Goal: Transaction & Acquisition: Purchase product/service

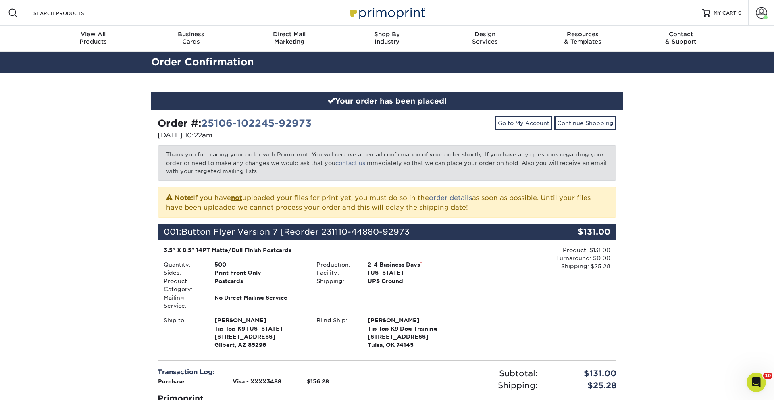
drag, startPoint x: 766, startPoint y: 7, endPoint x: 752, endPoint y: 58, distance: 52.4
click at [766, 8] on span at bounding box center [761, 12] width 11 height 11
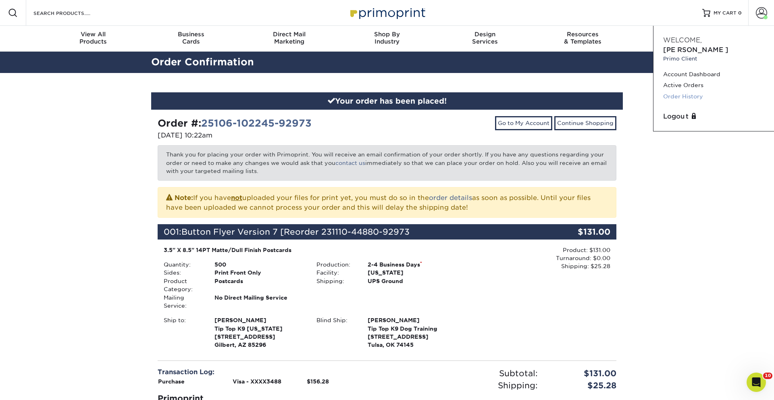
click at [689, 91] on link "Order History" at bounding box center [713, 96] width 101 height 11
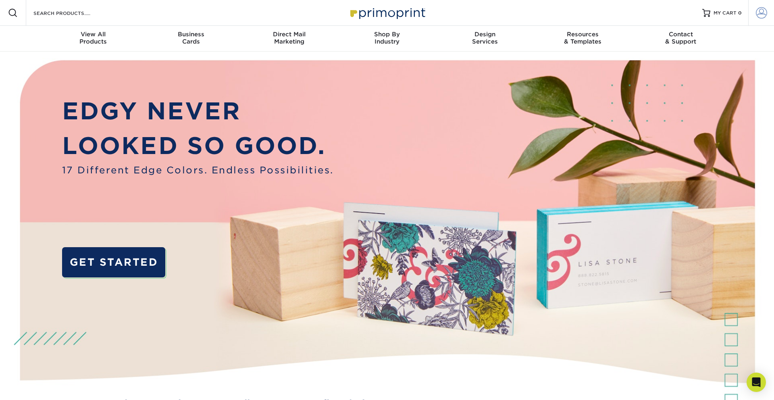
click at [754, 9] on link "Account" at bounding box center [761, 13] width 26 height 26
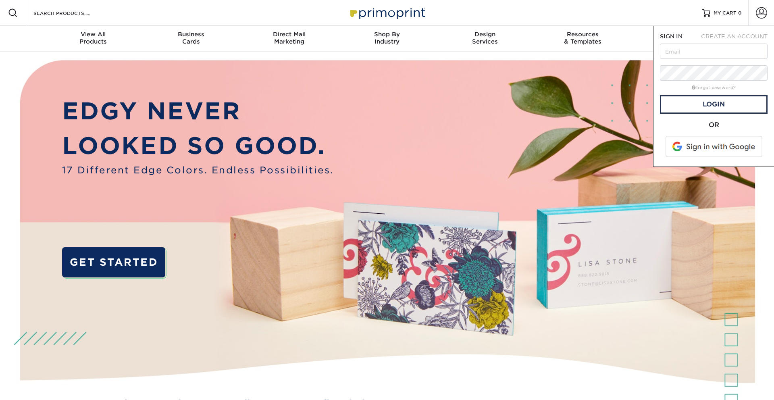
click at [719, 149] on span at bounding box center [714, 146] width 103 height 21
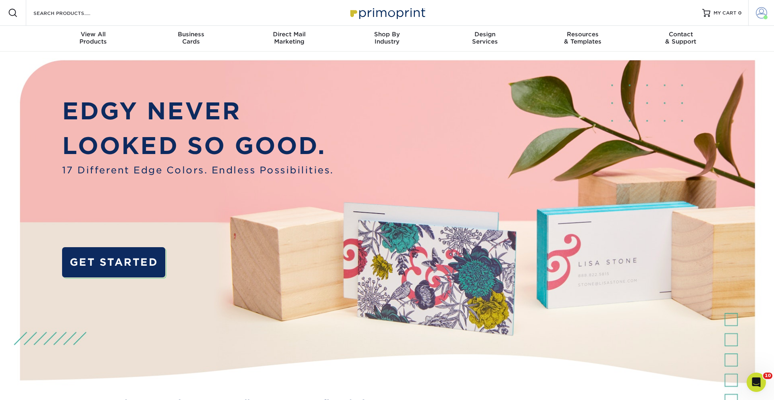
click at [756, 10] on span at bounding box center [761, 12] width 11 height 11
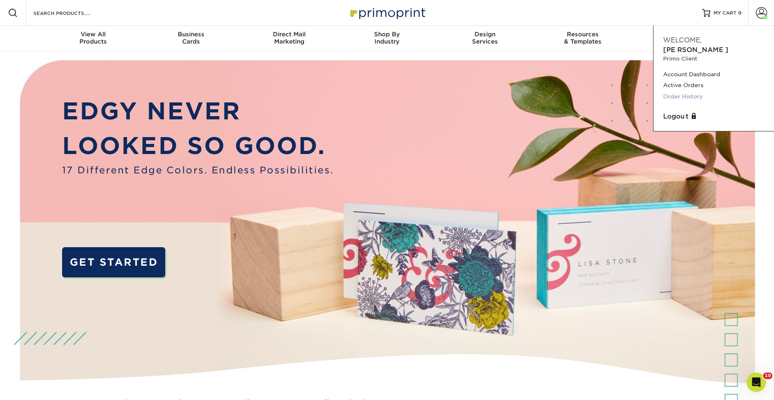
click at [697, 91] on link "Order History" at bounding box center [713, 96] width 101 height 11
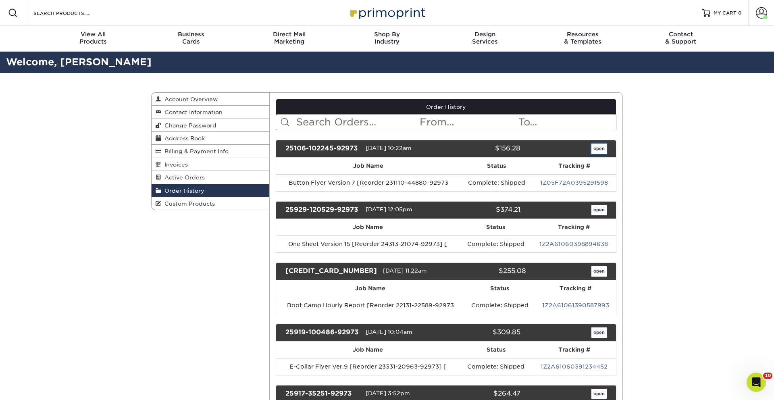
click at [599, 150] on link "open" at bounding box center [598, 148] width 15 height 10
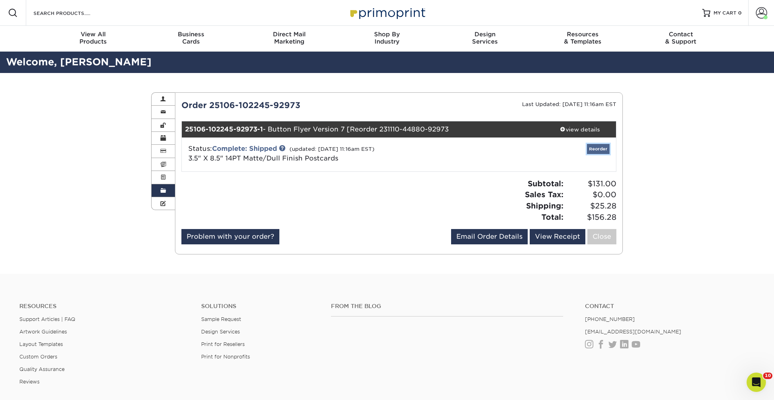
click at [596, 150] on link "Reorder" at bounding box center [598, 149] width 23 height 10
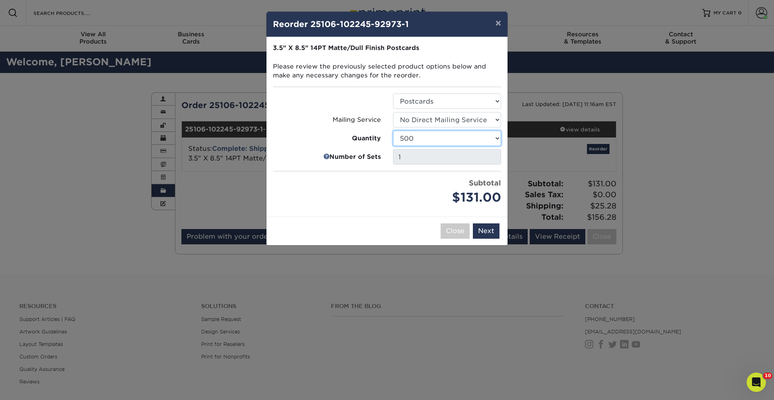
click at [448, 137] on select "100 250 500 1000 2500 5000 10000 15000 20000 25000 30000 35000 40000 45000 5000…" at bounding box center [447, 138] width 108 height 15
select select "52e3d710-0e8f-4d4d-8560-7d4d8655be69"
click at [393, 131] on select "100 250 500 1000 2500 5000 10000 15000 20000 25000 30000 35000 40000 45000 5000…" at bounding box center [447, 138] width 108 height 15
click at [490, 230] on button "Next" at bounding box center [486, 230] width 27 height 15
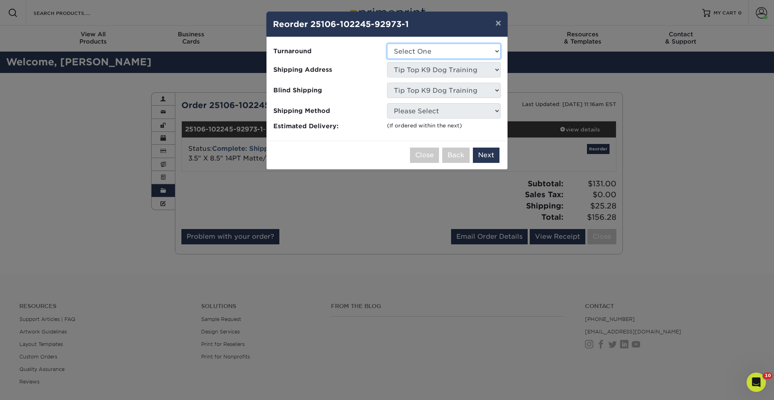
click at [435, 51] on select "Select One 2-4 Business Days 2 Day Next Business Day" at bounding box center [444, 51] width 114 height 15
select select "709109be-5dae-47dc-8568-f4af29d3caea"
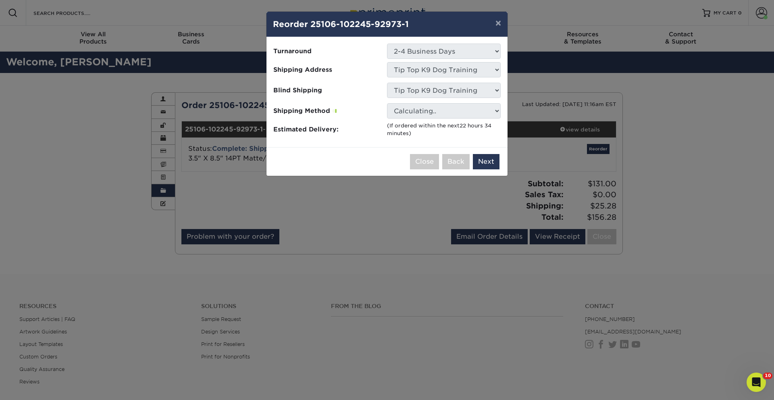
click at [446, 93] on select "No Blind Shipping Adam Willbourn-Owasso Aj Idaho aprilmethven Ashleigh Hart - O…" at bounding box center [444, 90] width 114 height 15
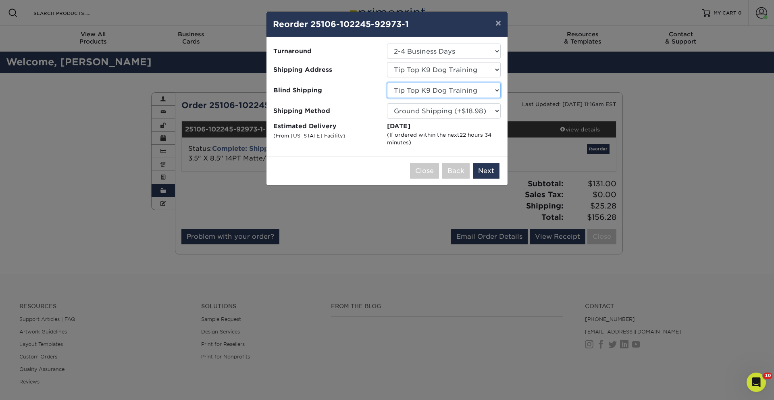
click at [446, 93] on select "No Blind Shipping Adam Willbourn-Owasso Aj Idaho aprilmethven Ashleigh Hart - O…" at bounding box center [444, 90] width 114 height 15
click at [410, 72] on select "Select One Adam Willbourn-Owasso Aj Idaho aprilmethven Ashleigh Hart - Orlando,…" at bounding box center [444, 69] width 114 height 15
select select "118097"
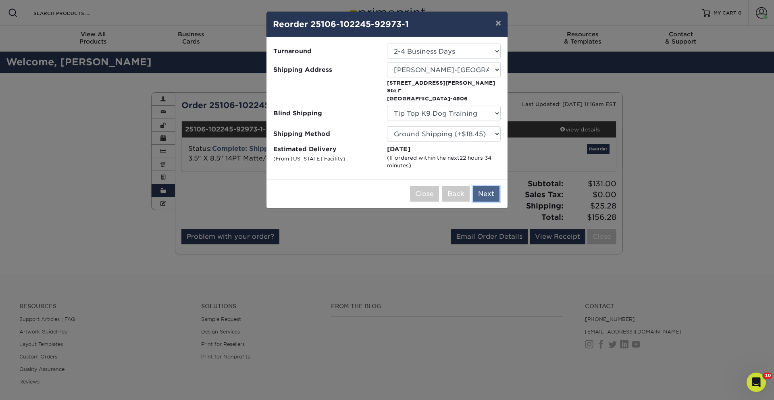
click at [482, 195] on button "Next" at bounding box center [486, 193] width 27 height 15
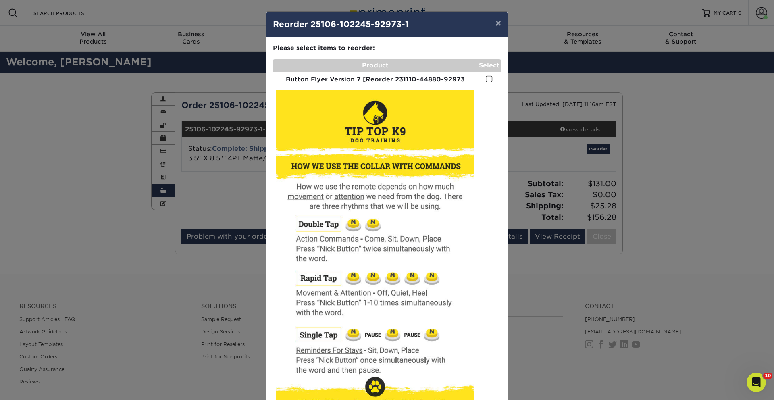
click at [489, 72] on td at bounding box center [489, 80] width 24 height 16
drag, startPoint x: 490, startPoint y: 78, endPoint x: 491, endPoint y: 96, distance: 18.2
click at [490, 79] on span at bounding box center [489, 79] width 7 height 8
click at [0, 0] on input "checkbox" at bounding box center [0, 0] width 0 height 0
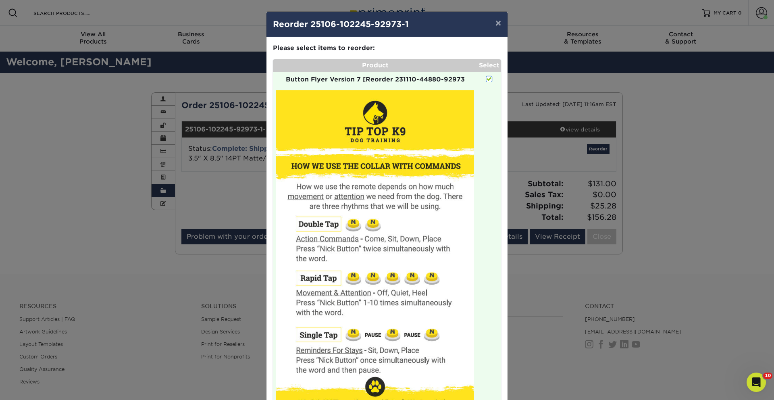
scroll to position [212, 0]
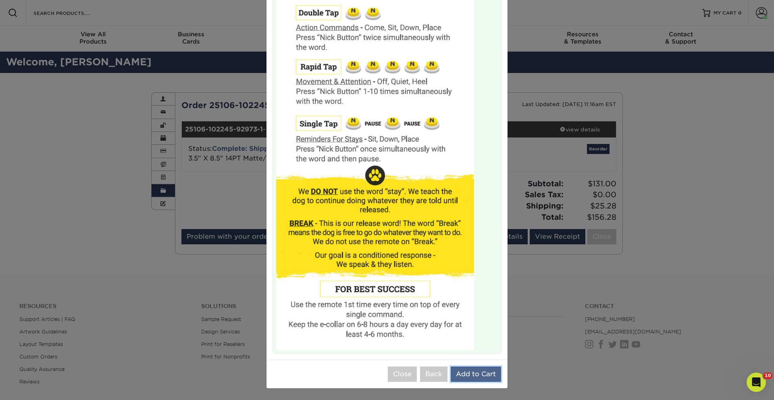
drag, startPoint x: 468, startPoint y: 374, endPoint x: 461, endPoint y: 373, distance: 6.6
click at [467, 374] on button "Add to Cart" at bounding box center [476, 373] width 50 height 15
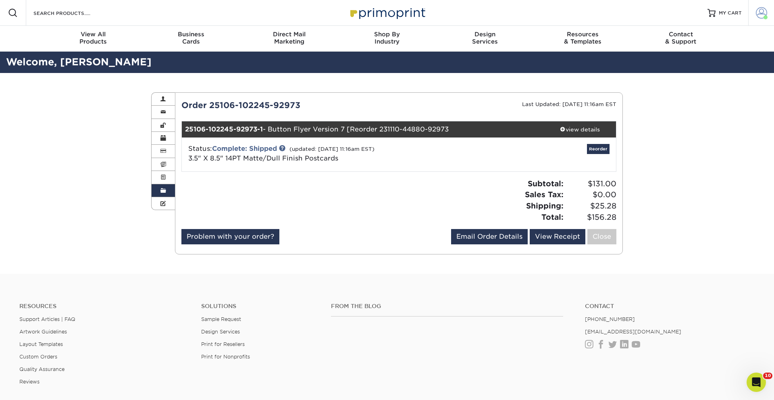
click at [753, 15] on link "Account" at bounding box center [761, 13] width 26 height 26
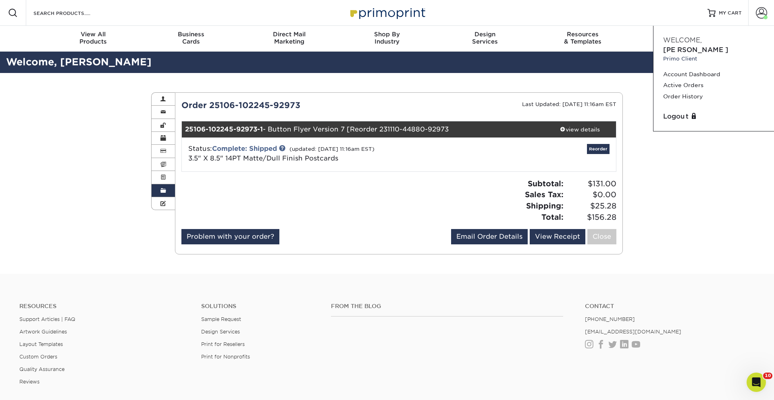
drag, startPoint x: 500, startPoint y: 170, endPoint x: 472, endPoint y: 174, distance: 27.6
click at [500, 170] on div "Status: Complete: Shipped (updated: 10/08/2025 11:16am EST) 3.5" X 8.5" 14PT Ma…" at bounding box center [399, 154] width 447 height 34
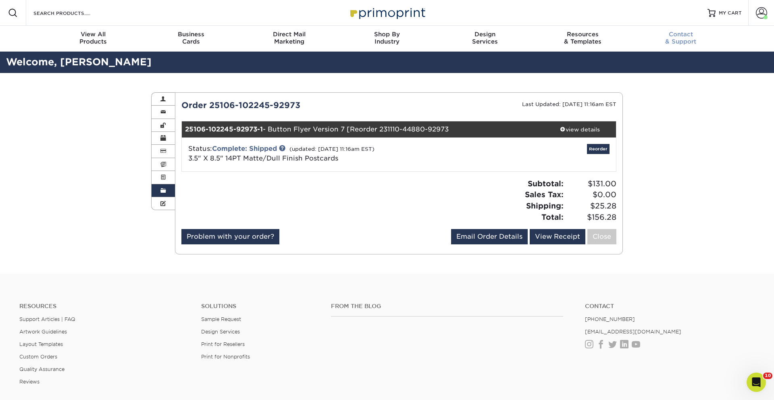
drag, startPoint x: 725, startPoint y: 16, endPoint x: 716, endPoint y: 26, distance: 13.7
click at [725, 16] on link "MY CART" at bounding box center [724, 13] width 34 height 26
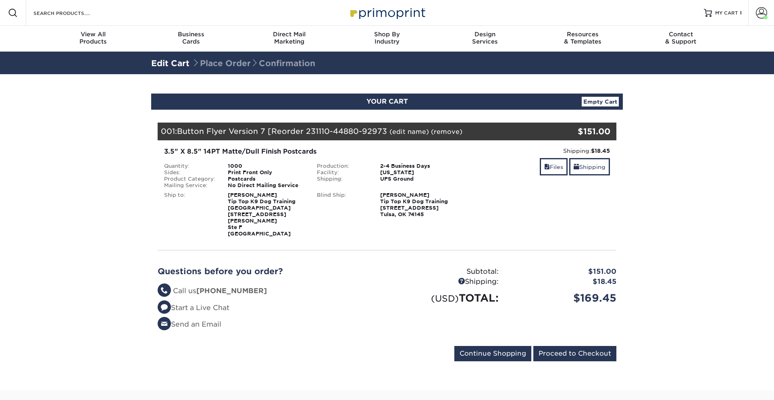
select select "118097"
select select "111437"
click at [586, 171] on link "Shipping" at bounding box center [589, 166] width 41 height 17
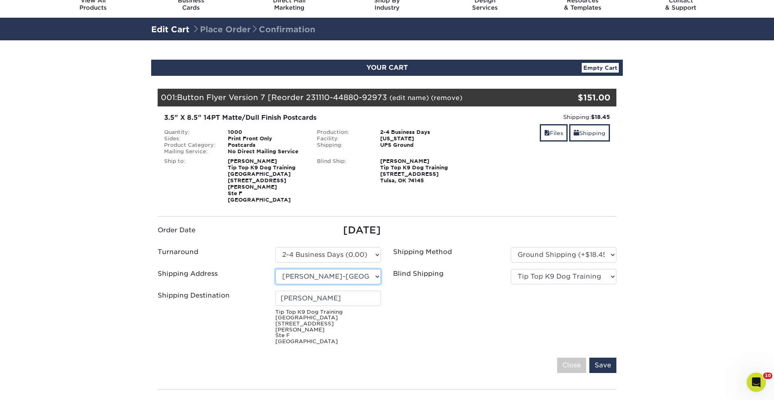
click at [333, 272] on select "Select One [PERSON_NAME]-Owasso Aj [US_STATE] aprilmethven [GEOGRAPHIC_DATA][PE…" at bounding box center [328, 276] width 106 height 15
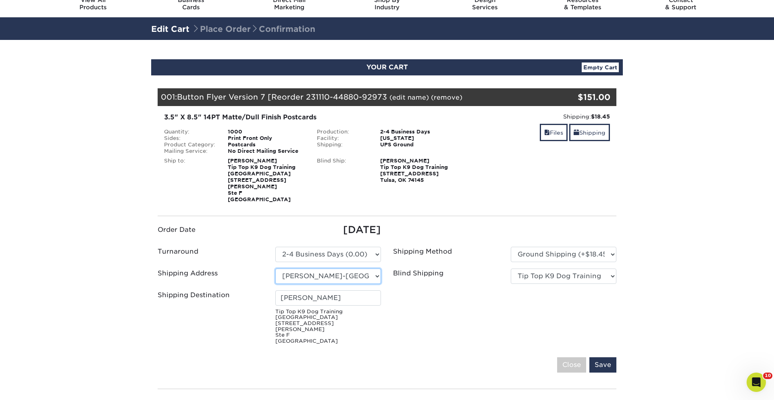
select select "newaddress"
click at [275, 268] on select "Select One [PERSON_NAME]-Owasso Aj [US_STATE] aprilmethven [GEOGRAPHIC_DATA][PE…" at bounding box center [328, 275] width 106 height 15
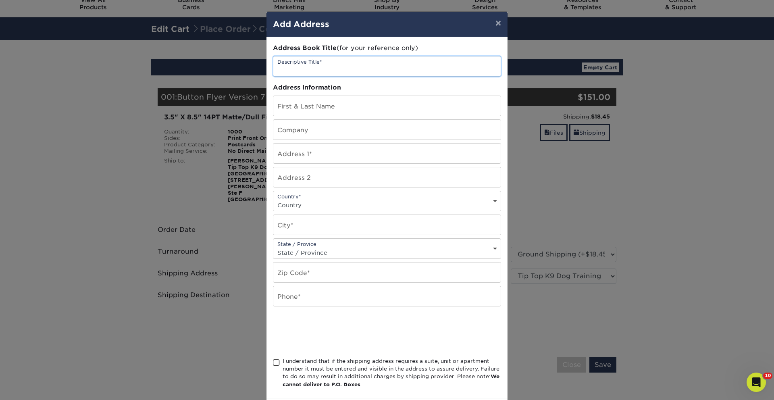
click at [361, 66] on input "text" at bounding box center [386, 66] width 227 height 20
type input "Kat new address"
click at [350, 105] on input "text" at bounding box center [386, 106] width 227 height 20
type input "Kathleen Stockdall"
type input "Tip Top K9 Southlake"
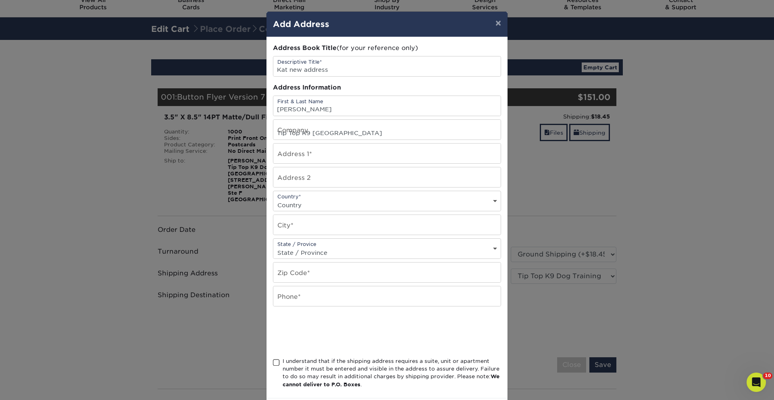
type input "2521 Weaver Street"
type input "Ste F"
select select "US"
type input "Fort Worth"
select select "TX"
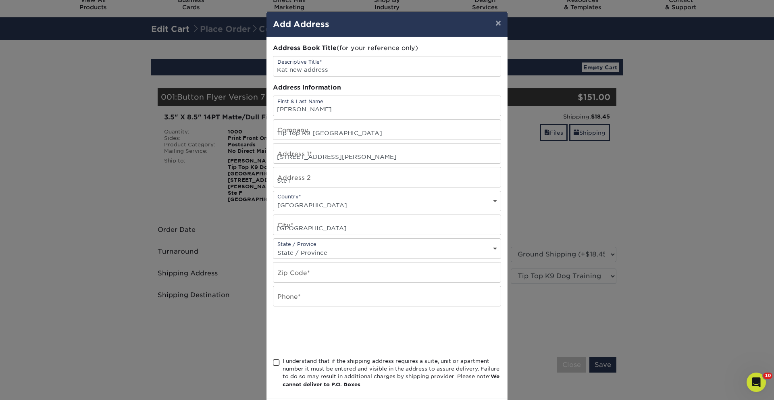
type input "76117"
type input "9188293813"
click at [348, 137] on input "Tip Top K9 Southlake" at bounding box center [386, 130] width 227 height 20
type input "Tip Top K9"
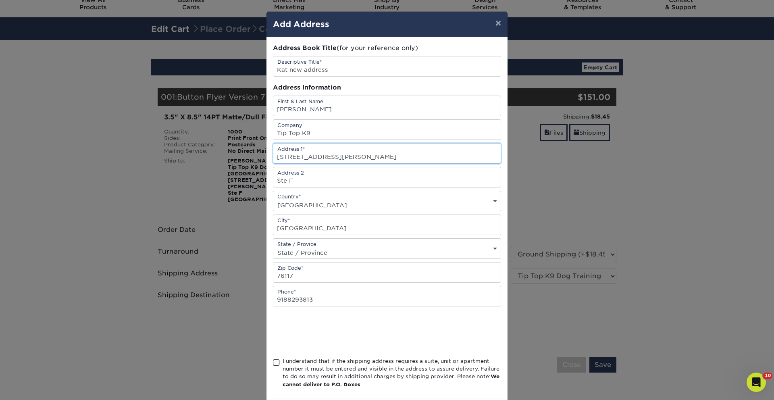
click at [292, 158] on input "2521 Weaver Street" at bounding box center [386, 153] width 227 height 20
type input "[STREET_ADDRESS]"
drag, startPoint x: 336, startPoint y: 185, endPoint x: 243, endPoint y: 175, distance: 93.6
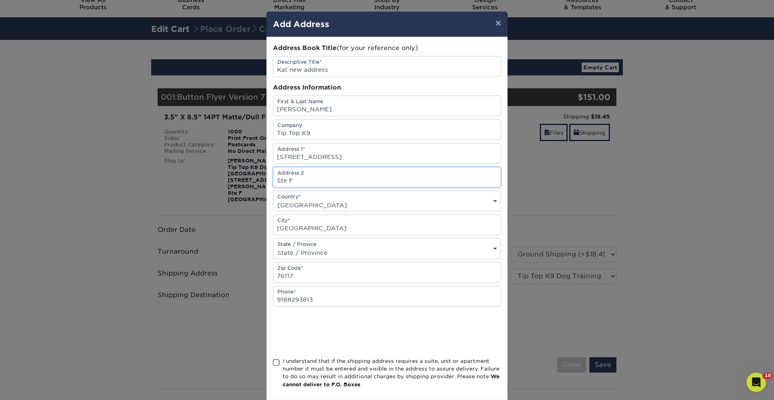
click at [243, 175] on div "× Add Address Address Book Title (for your reference only) Descriptive Title* K…" at bounding box center [387, 200] width 774 height 400
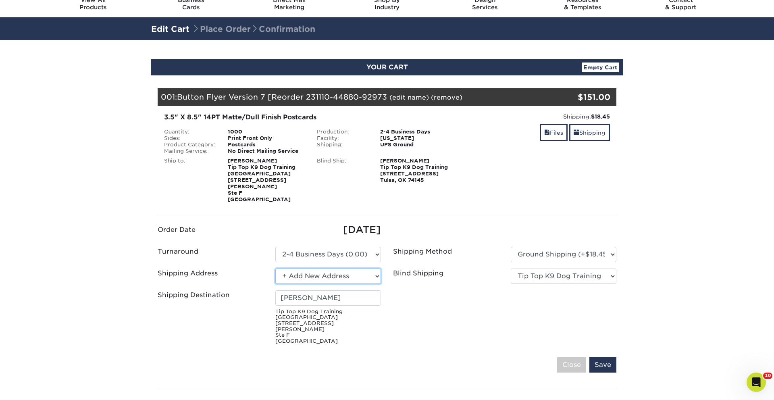
click at [346, 274] on select "Select One [PERSON_NAME]-Owasso Aj [US_STATE] aprilmethven [GEOGRAPHIC_DATA][PE…" at bounding box center [328, 275] width 106 height 15
click at [336, 292] on input "[PERSON_NAME]" at bounding box center [328, 297] width 106 height 15
click at [329, 311] on small "Tip Top K9 Dog Training Southlake 2521 Weaver St Ste F Haltom City, TX 76117" at bounding box center [328, 326] width 106 height 35
click at [327, 316] on small "Tip Top K9 Dog Training Southlake 2521 Weaver St Ste F Haltom City, TX 76117" at bounding box center [328, 326] width 106 height 35
click at [348, 268] on select "Select One [PERSON_NAME]-Owasso Aj [US_STATE] aprilmethven [GEOGRAPHIC_DATA][PE…" at bounding box center [328, 275] width 106 height 15
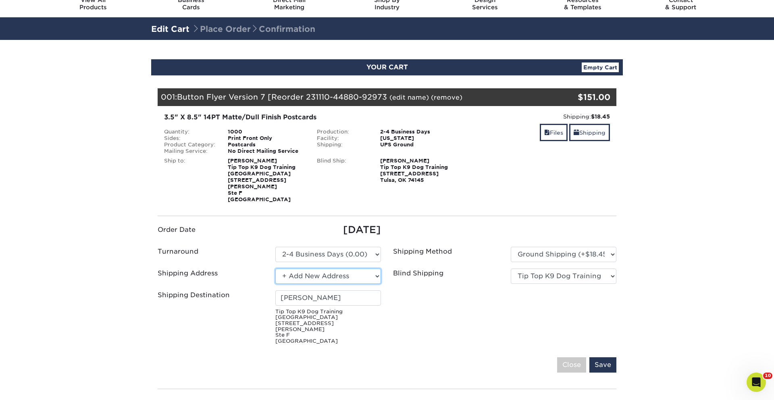
click at [275, 268] on select "Select One [PERSON_NAME]-Owasso Aj [US_STATE] aprilmethven [GEOGRAPHIC_DATA][PE…" at bounding box center [328, 275] width 106 height 15
click at [358, 270] on select "Select One [PERSON_NAME]-Owasso Aj [US_STATE] aprilmethven [GEOGRAPHIC_DATA][PE…" at bounding box center [328, 275] width 106 height 15
click at [275, 268] on select "Select One [PERSON_NAME]-Owasso Aj [US_STATE] aprilmethven [GEOGRAPHIC_DATA][PE…" at bounding box center [328, 275] width 106 height 15
drag, startPoint x: 420, startPoint y: 285, endPoint x: 413, endPoint y: 286, distance: 6.2
click at [420, 285] on ul "Order Date [DATE] Turnaround Please Select Select One" at bounding box center [387, 284] width 471 height 125
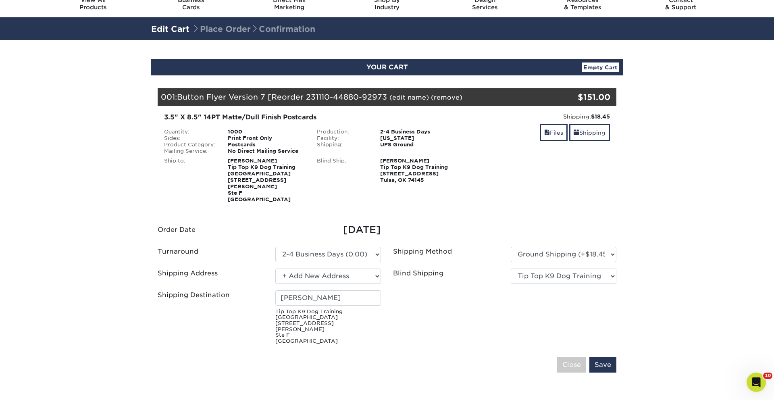
click at [312, 325] on small "Tip Top K9 Dog Training Southlake 2521 Weaver St Ste F Haltom City, TX 76117" at bounding box center [328, 326] width 106 height 35
click at [345, 269] on select "Select One [PERSON_NAME]-Owasso Aj [US_STATE] aprilmethven [GEOGRAPHIC_DATA][PE…" at bounding box center [328, 275] width 106 height 15
click at [341, 290] on input "[PERSON_NAME]" at bounding box center [328, 297] width 106 height 15
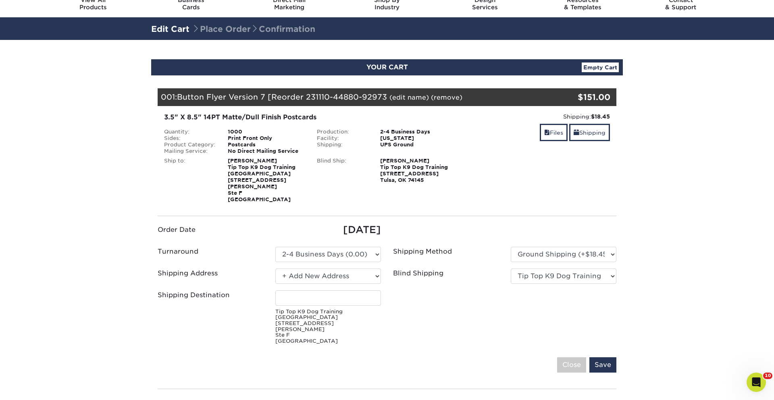
click at [428, 321] on ul "Order Date [DATE] Turnaround Please Select Select One" at bounding box center [387, 284] width 471 height 125
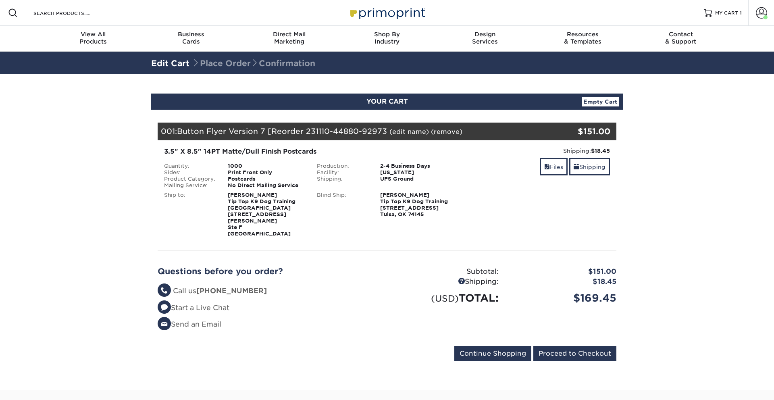
select select "118097"
select select "111437"
click at [586, 165] on link "Shipping" at bounding box center [589, 166] width 41 height 17
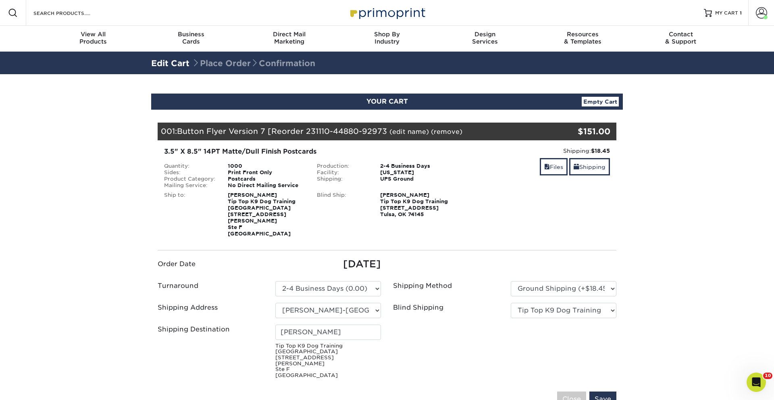
click at [343, 318] on ul "Order Date [DATE] Turnaround Please Select Select One" at bounding box center [387, 319] width 471 height 125
click at [349, 308] on select "Select One [PERSON_NAME]-Owasso Aj [US_STATE] aprilmethven [GEOGRAPHIC_DATA][PE…" at bounding box center [328, 310] width 106 height 15
select select "newaddress"
click at [275, 303] on select "Select One Adam Willbourn-Owasso Aj Idaho aprilmethven Ashleigh Hart - Orlando,…" at bounding box center [328, 310] width 106 height 15
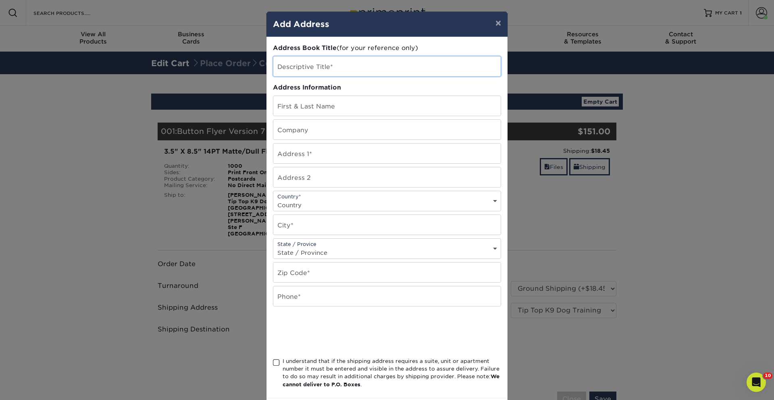
click at [350, 63] on input "text" at bounding box center [386, 66] width 227 height 20
type input "Kat new address"
click at [347, 112] on input "text" at bounding box center [386, 106] width 227 height 20
type input "Kathleen Stockdall"
type input "Tip Top K9 Southlake"
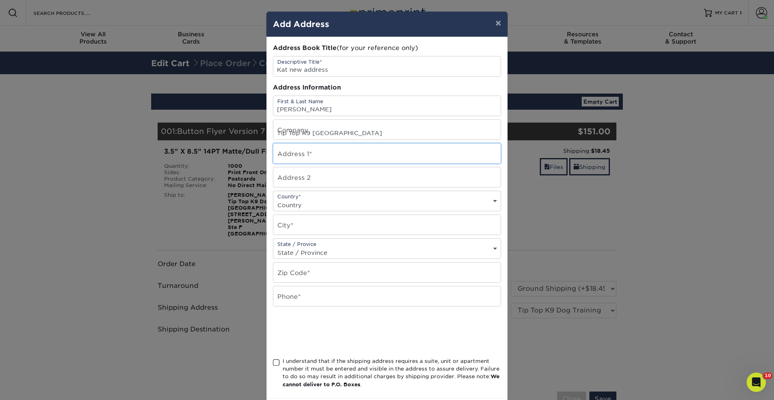
type input "2521 Weaver Street"
type input "Ste F"
select select "US"
type input "Fort Worth"
select select "TX"
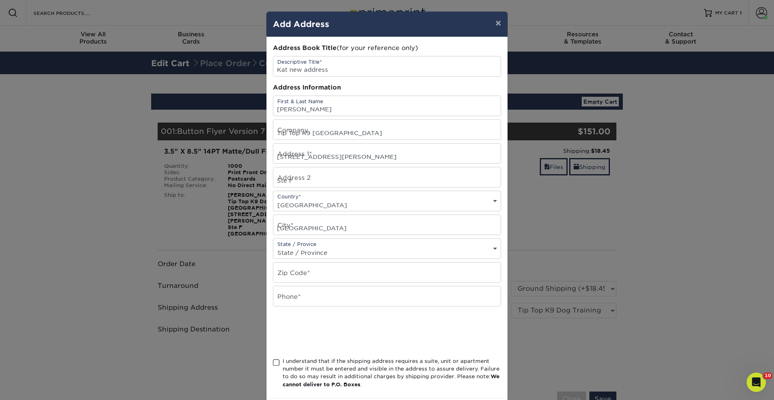
type input "76117"
type input "9188293813"
drag, startPoint x: 315, startPoint y: 175, endPoint x: 260, endPoint y: 170, distance: 55.9
click at [259, 170] on div "× Add Address Address Book Title (for your reference only) Descriptive Title* K…" at bounding box center [387, 200] width 774 height 400
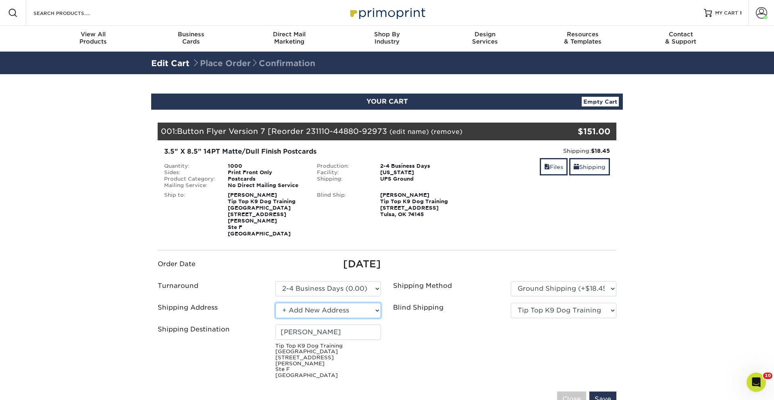
click at [323, 307] on select "Select One Adam Willbourn-Owasso Aj Idaho aprilmethven Ashleigh Hart - Orlando,…" at bounding box center [328, 310] width 106 height 15
click at [275, 303] on select "Select One Adam Willbourn-Owasso Aj Idaho aprilmethven Ashleigh Hart - Orlando,…" at bounding box center [328, 310] width 106 height 15
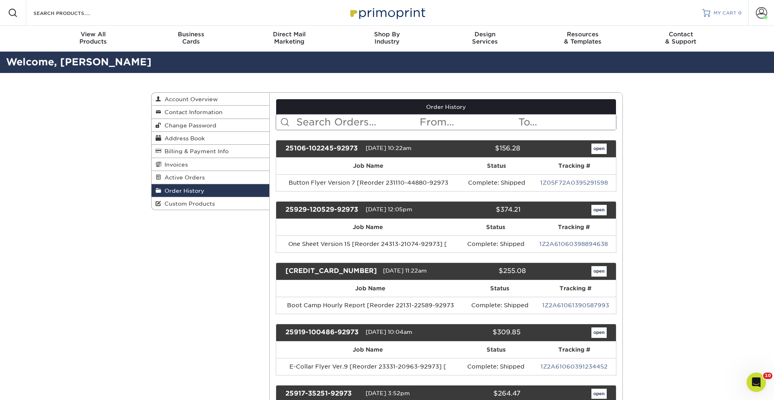
click at [716, 12] on span "MY CART" at bounding box center [724, 13] width 23 height 7
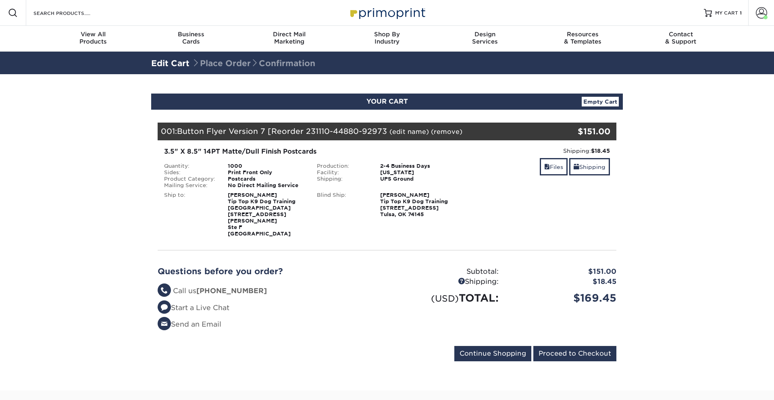
select select "118097"
select select "111437"
click at [596, 165] on link "Shipping" at bounding box center [589, 166] width 41 height 17
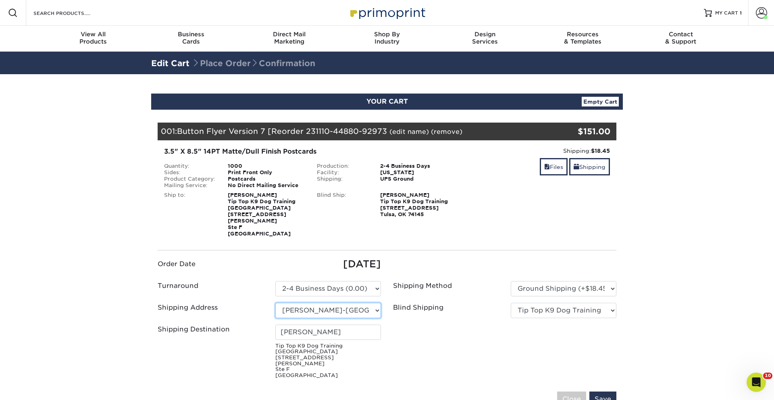
click at [332, 305] on select "Select One [PERSON_NAME]-Owasso Aj [US_STATE] aprilmethven [GEOGRAPHIC_DATA][PE…" at bounding box center [328, 310] width 106 height 15
select select "newaddress"
click at [275, 303] on select "Select One [PERSON_NAME]-Owasso Aj [US_STATE] aprilmethven [GEOGRAPHIC_DATA][PE…" at bounding box center [328, 310] width 106 height 15
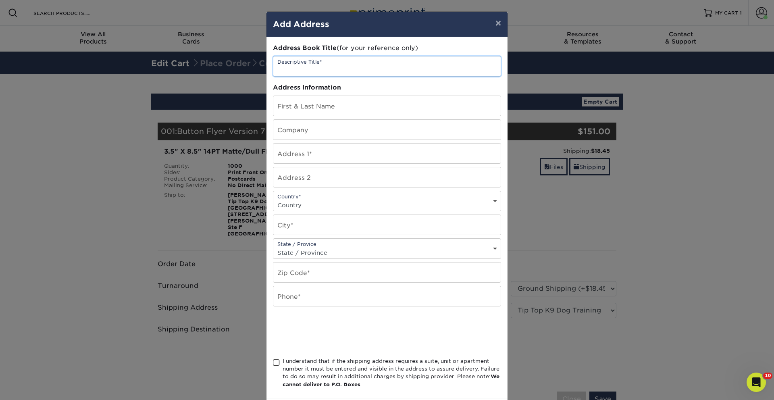
click at [332, 72] on input "text" at bounding box center [386, 66] width 227 height 20
type input "Kat new address"
click at [324, 103] on input "text" at bounding box center [386, 106] width 227 height 20
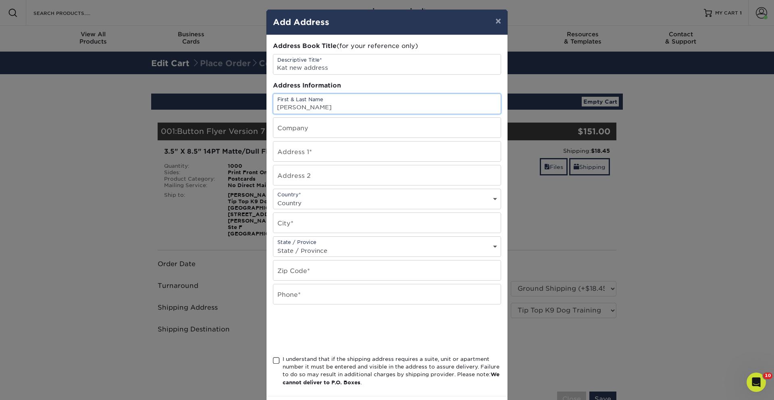
type input "[PERSON_NAME]"
click at [293, 131] on input "text" at bounding box center [386, 128] width 227 height 20
type input "Tip Top K9"
click at [290, 148] on input "text" at bounding box center [386, 151] width 227 height 20
type input "[STREET_ADDRESS]"
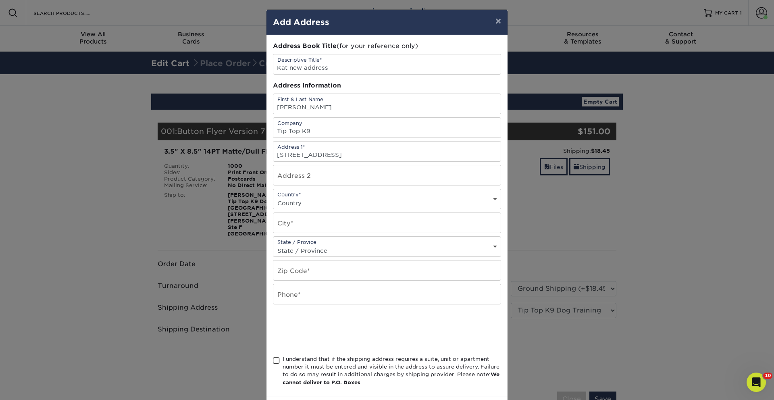
click at [324, 203] on select "Country [GEOGRAPHIC_DATA] [GEOGRAPHIC_DATA] ----------------------------- [GEOG…" at bounding box center [386, 203] width 227 height 12
select select "US"
click at [273, 197] on select "Country [GEOGRAPHIC_DATA] [GEOGRAPHIC_DATA] ----------------------------- [GEOG…" at bounding box center [386, 203] width 227 height 12
click at [324, 222] on input "text" at bounding box center [386, 223] width 227 height 20
type input "[GEOGRAPHIC_DATA]"
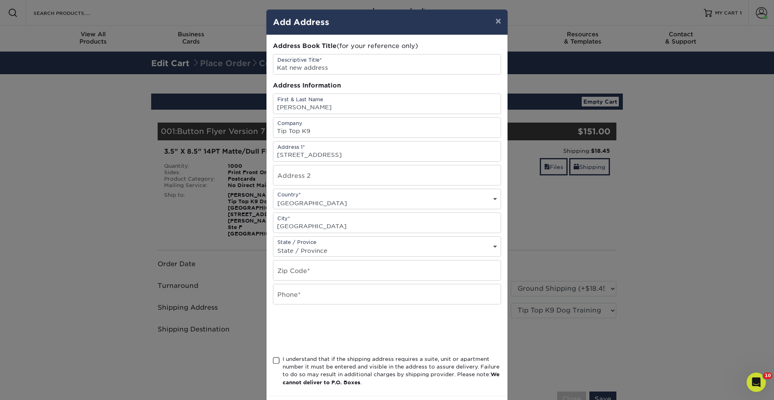
click at [283, 245] on select "State / Province [US_STATE] [US_STATE] [US_STATE] [US_STATE] [US_STATE] [US_STA…" at bounding box center [386, 251] width 227 height 12
select select "[GEOGRAPHIC_DATA]"
click at [273, 245] on select "State / Province [US_STATE] [US_STATE] [US_STATE] [US_STATE] [US_STATE] [US_STA…" at bounding box center [386, 251] width 227 height 12
click at [329, 268] on input "text" at bounding box center [386, 270] width 227 height 20
type input "76137"
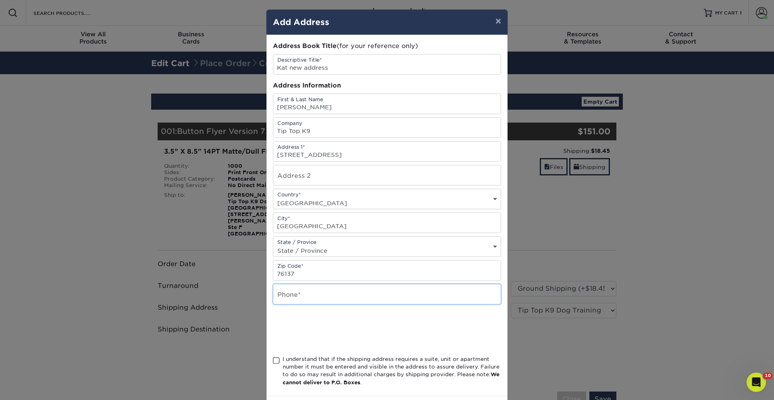
click at [365, 295] on input "text" at bounding box center [386, 294] width 227 height 20
click at [466, 312] on div "Address Book Title (for your reference only) Descriptive Title* Kat new address…" at bounding box center [387, 216] width 228 height 348
click at [335, 295] on input "text" at bounding box center [386, 294] width 227 height 20
type input "9188293818"
click at [276, 359] on span at bounding box center [276, 361] width 7 height 8
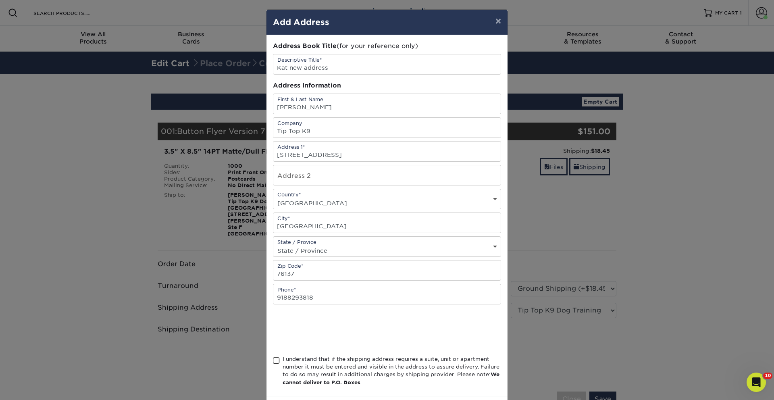
click at [0, 0] on input "I understand that if the shipping address requires a suite, unit or apartment n…" at bounding box center [0, 0] width 0 height 0
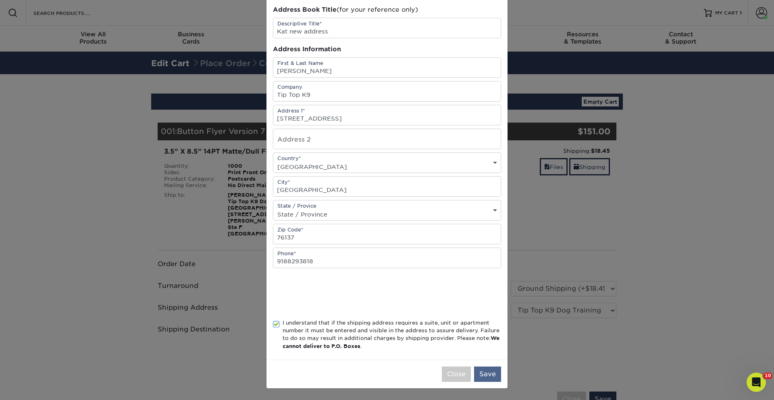
click at [476, 373] on div "Close Save" at bounding box center [386, 373] width 241 height 29
click at [483, 372] on button "Save" at bounding box center [487, 373] width 27 height 15
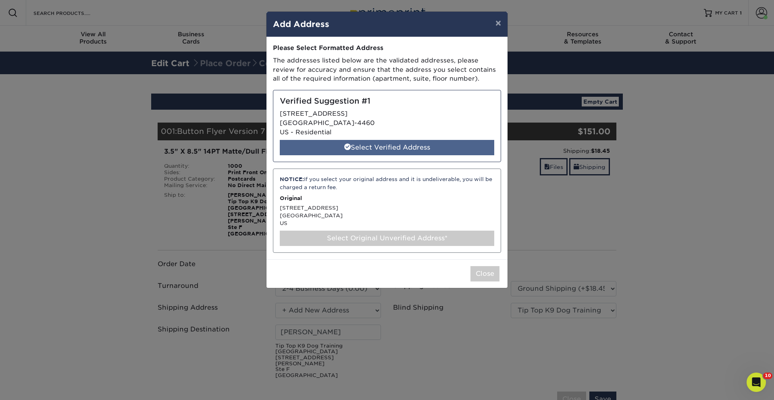
click at [344, 145] on span at bounding box center [347, 146] width 6 height 6
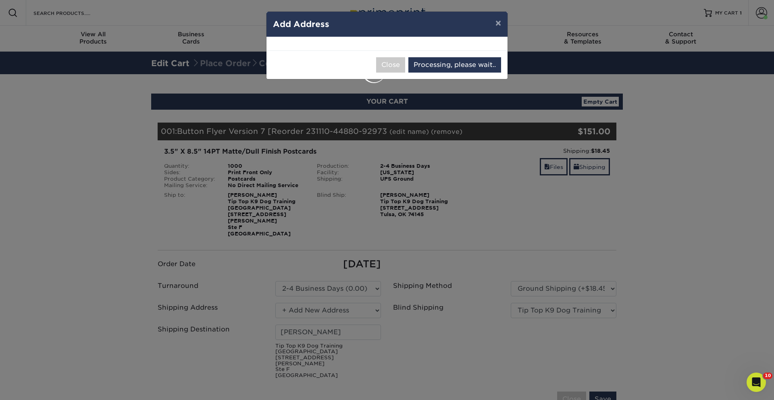
select select "286807"
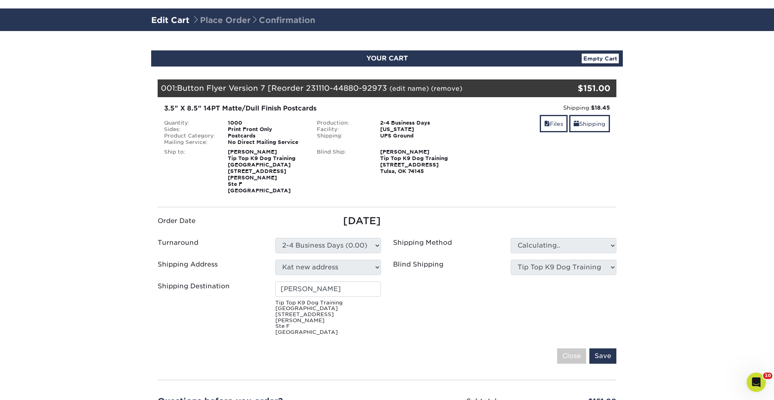
scroll to position [46, 0]
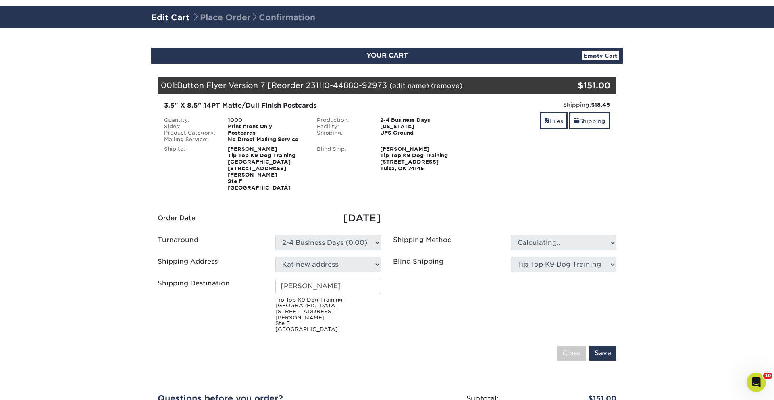
type input "[PERSON_NAME]"
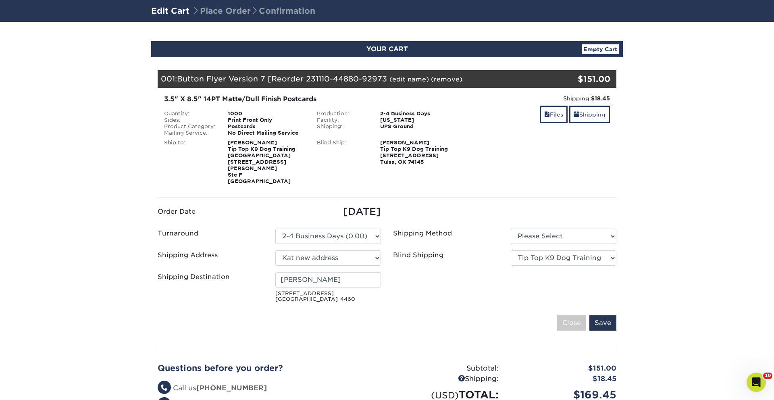
scroll to position [54, 0]
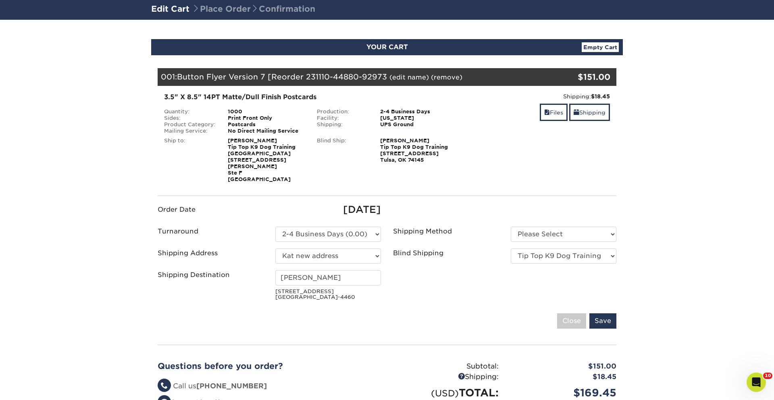
click at [569, 218] on ul "Order Date [DATE] Turnaround Please Select Select One" at bounding box center [387, 252] width 471 height 101
click at [569, 226] on select "Please Select Ground Shipping (+$25.89) 3 Day Shipping Service (+$33.45)" at bounding box center [564, 233] width 106 height 15
select select "03"
click at [511, 226] on select "Please Select Ground Shipping (+$25.89) 3 Day Shipping Service (+$33.45)" at bounding box center [564, 233] width 106 height 15
click at [610, 313] on input "Save" at bounding box center [602, 320] width 27 height 15
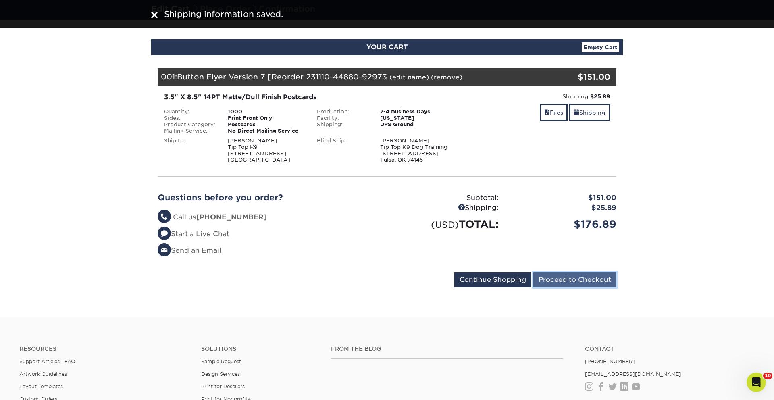
click at [588, 282] on input "Proceed to Checkout" at bounding box center [574, 279] width 83 height 15
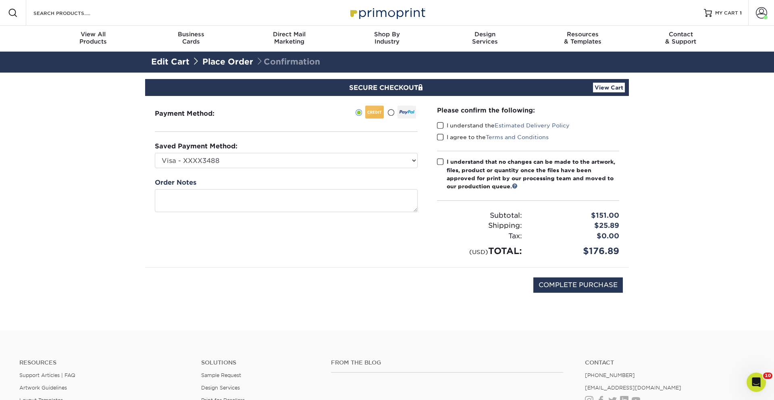
click at [436, 125] on div "Please confirm the following: I understand the Estimated Delivery Policy I agre…" at bounding box center [528, 181] width 202 height 171
click at [440, 124] on span at bounding box center [440, 126] width 7 height 8
click at [0, 0] on input "I understand the Estimated Delivery Policy" at bounding box center [0, 0] width 0 height 0
click at [438, 133] on span at bounding box center [440, 137] width 7 height 8
click at [0, 0] on input "I agree to the Terms and Conditions" at bounding box center [0, 0] width 0 height 0
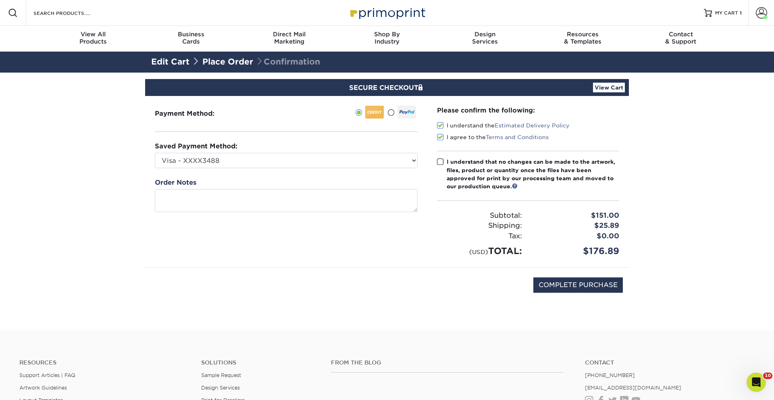
click at [440, 163] on span at bounding box center [440, 162] width 7 height 8
click at [0, 0] on input "I understand that no changes can be made to the artwork, files, product or quan…" at bounding box center [0, 0] width 0 height 0
click at [562, 283] on input "COMPLETE PURCHASE" at bounding box center [577, 284] width 89 height 15
type input "PROCESSING, PLEASE WAIT..."
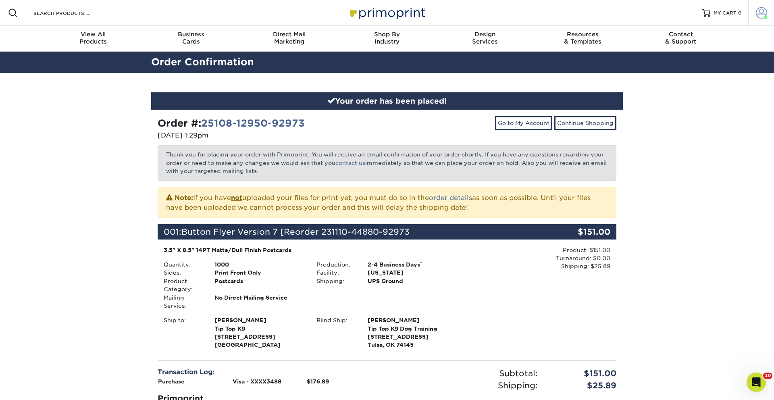
click at [758, 19] on link "Account" at bounding box center [761, 13] width 26 height 26
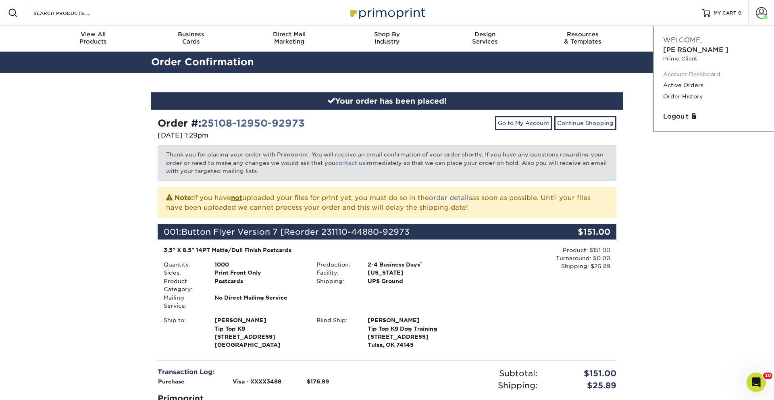
click at [704, 69] on link "Account Dashboard" at bounding box center [713, 74] width 101 height 11
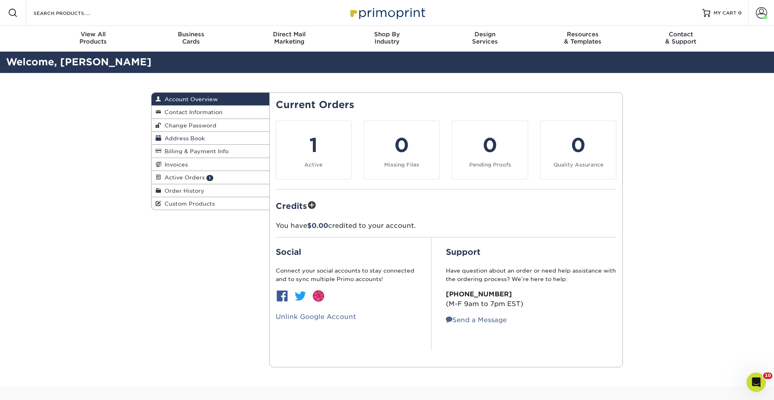
click at [185, 136] on span "Address Book" at bounding box center [183, 138] width 44 height 6
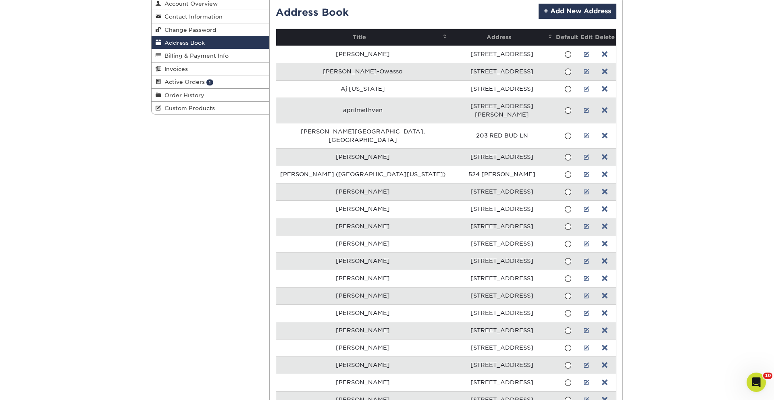
scroll to position [96, 0]
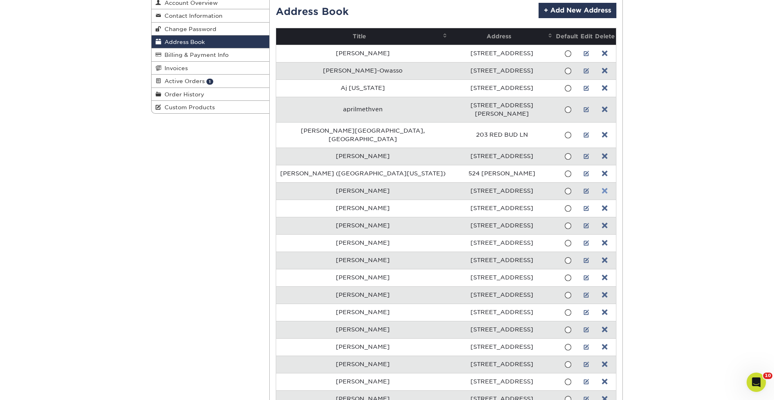
click at [602, 188] on link at bounding box center [605, 191] width 6 height 6
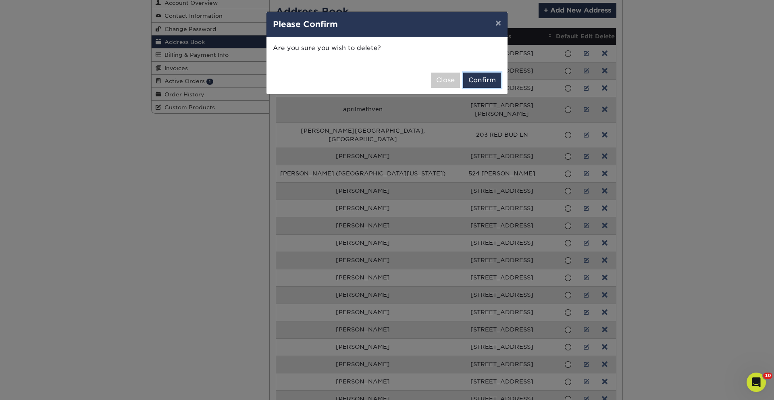
drag, startPoint x: 487, startPoint y: 77, endPoint x: 495, endPoint y: 97, distance: 21.9
click at [487, 77] on button "Confirm" at bounding box center [482, 80] width 38 height 15
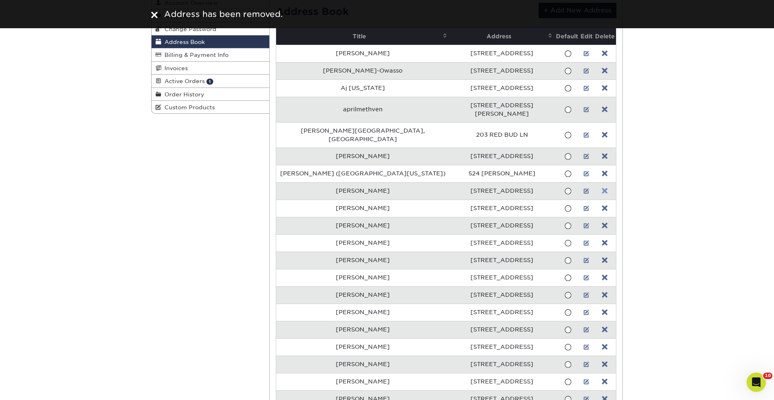
click at [604, 188] on link at bounding box center [605, 191] width 6 height 6
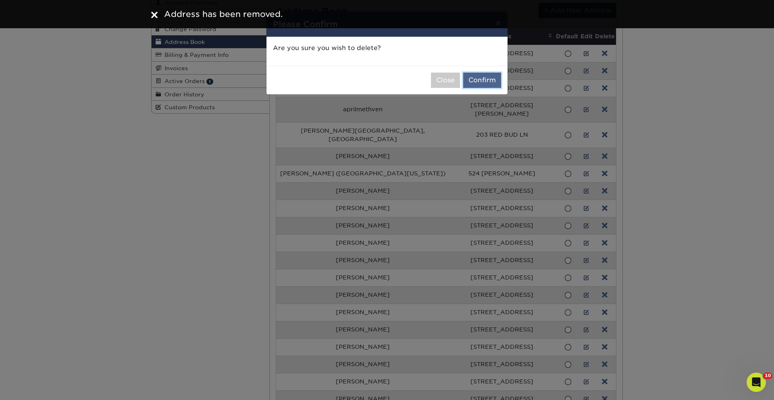
click at [480, 83] on button "Confirm" at bounding box center [482, 80] width 38 height 15
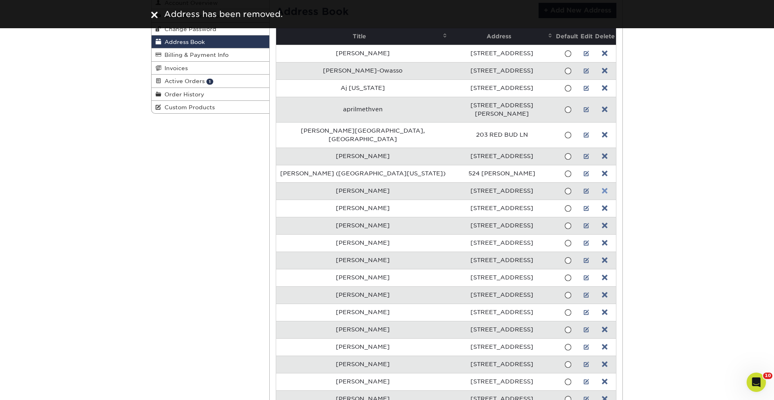
click at [602, 188] on link at bounding box center [605, 191] width 6 height 6
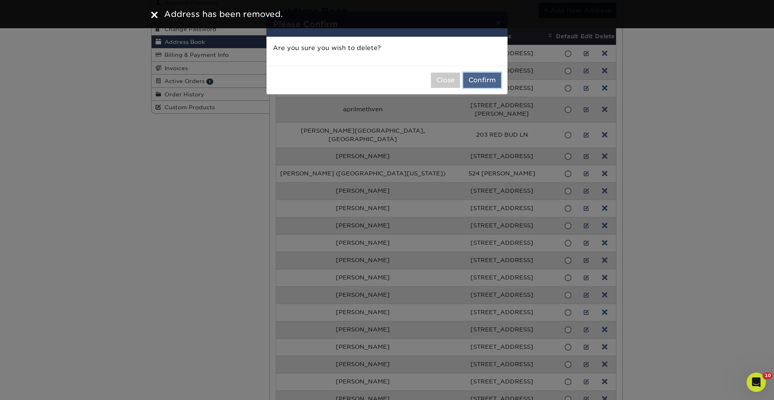
drag, startPoint x: 493, startPoint y: 79, endPoint x: 499, endPoint y: 87, distance: 11.0
click at [492, 79] on button "Confirm" at bounding box center [482, 80] width 38 height 15
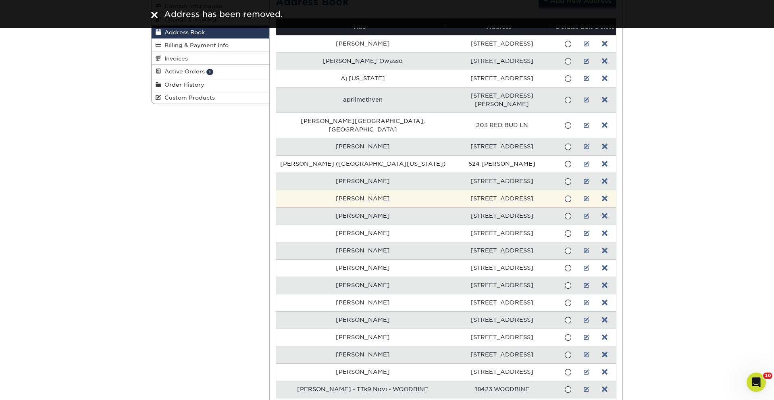
scroll to position [110, 0]
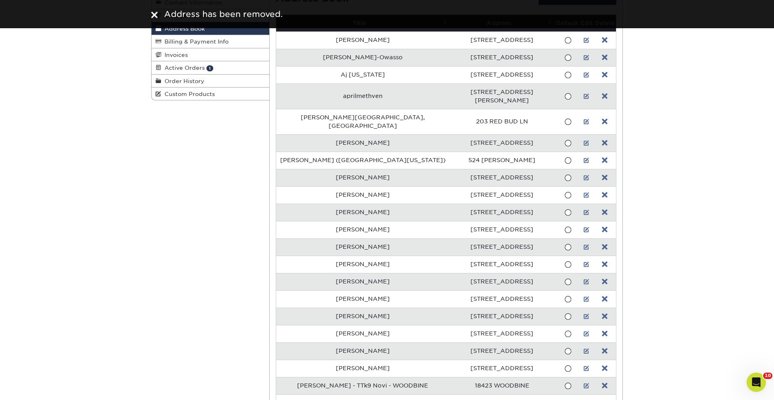
click at [605, 169] on td at bounding box center [605, 177] width 22 height 17
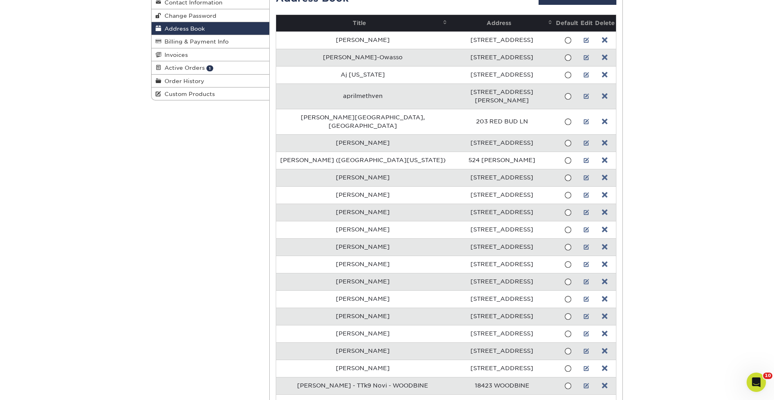
drag, startPoint x: 602, startPoint y: 161, endPoint x: 592, endPoint y: 160, distance: 10.1
click at [602, 175] on link at bounding box center [605, 178] width 6 height 6
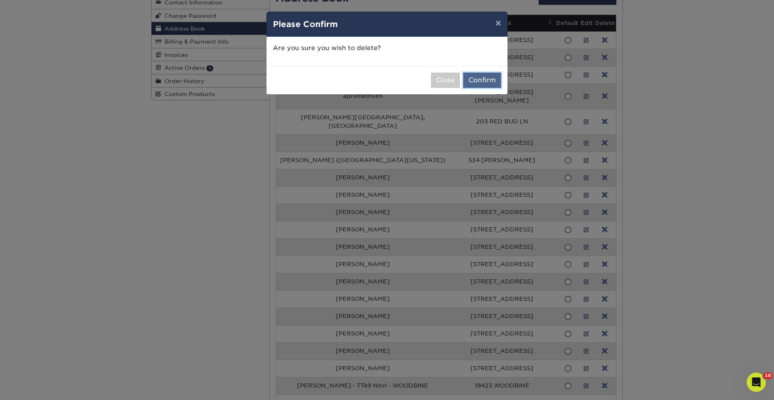
click at [484, 83] on button "Confirm" at bounding box center [482, 80] width 38 height 15
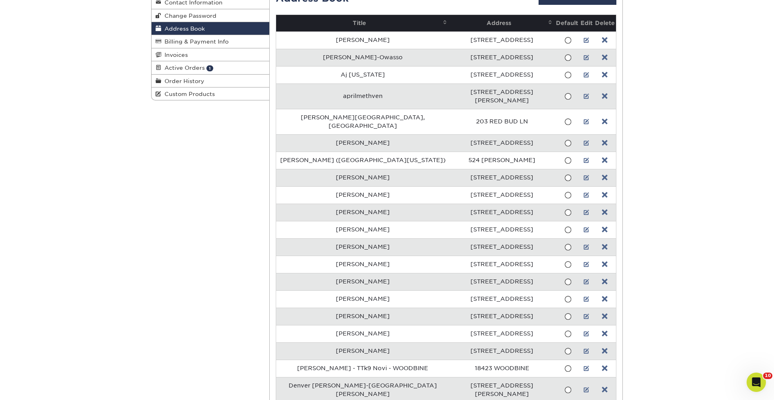
click at [596, 169] on td at bounding box center [605, 177] width 22 height 17
click at [602, 175] on link at bounding box center [605, 178] width 6 height 6
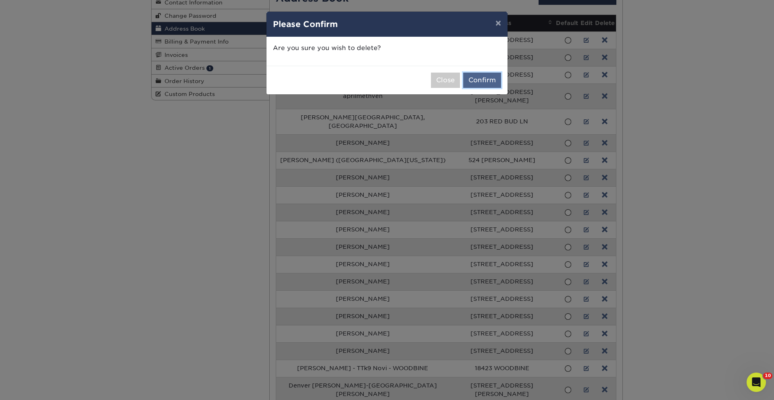
click at [478, 80] on button "Confirm" at bounding box center [482, 80] width 38 height 15
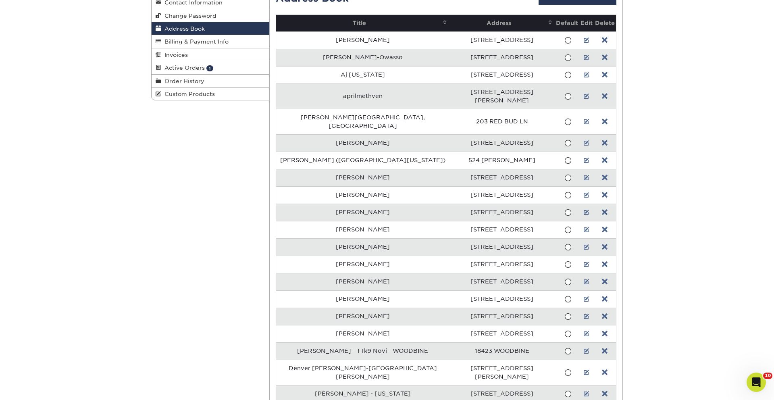
drag, startPoint x: 602, startPoint y: 162, endPoint x: 586, endPoint y: 157, distance: 16.6
click at [602, 175] on link at bounding box center [605, 178] width 6 height 6
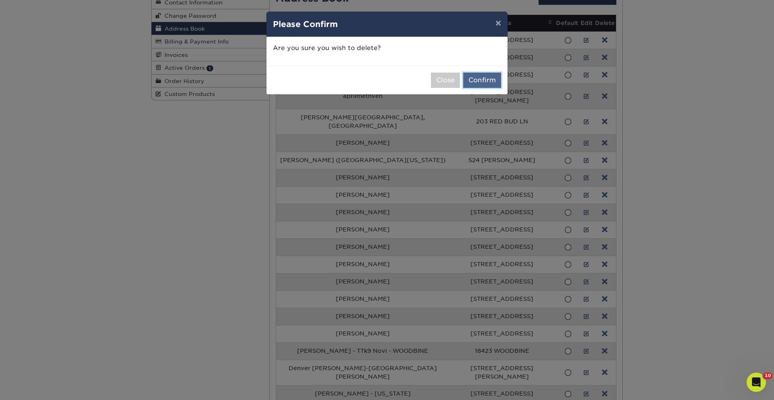
click at [489, 82] on button "Confirm" at bounding box center [482, 80] width 38 height 15
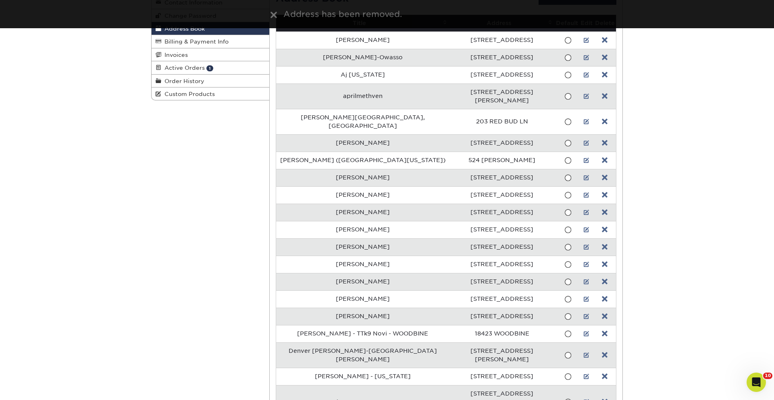
drag, startPoint x: 601, startPoint y: 161, endPoint x: 595, endPoint y: 160, distance: 6.5
click at [602, 175] on link at bounding box center [605, 178] width 6 height 6
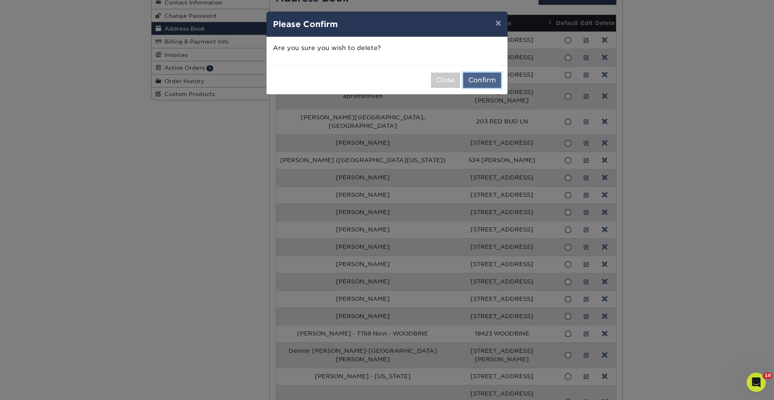
click at [488, 78] on button "Confirm" at bounding box center [482, 80] width 38 height 15
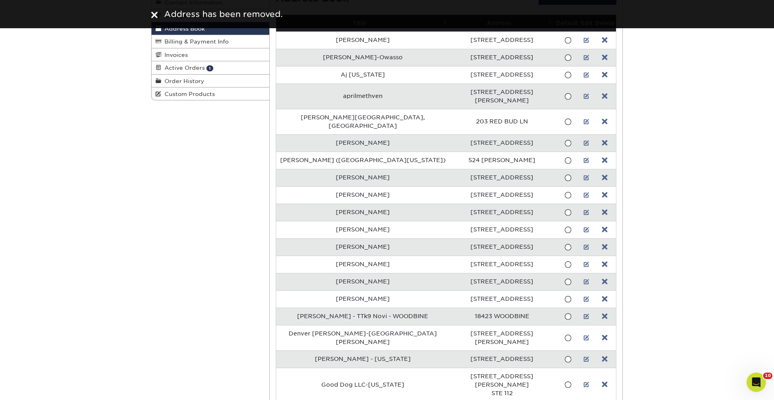
drag, startPoint x: 599, startPoint y: 160, endPoint x: 585, endPoint y: 156, distance: 14.5
click at [599, 169] on td at bounding box center [605, 177] width 22 height 17
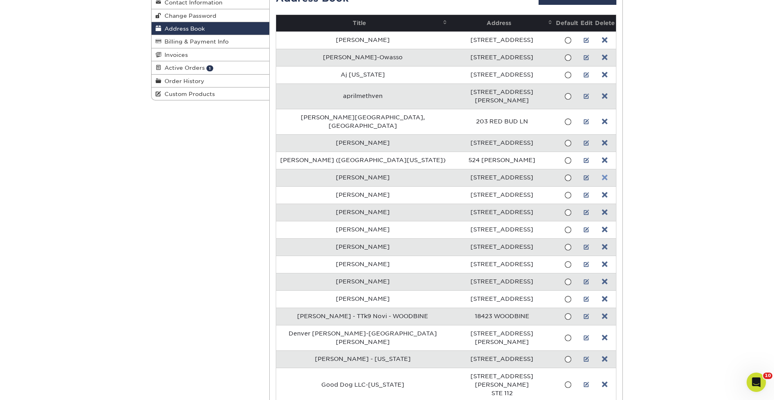
click at [605, 175] on link at bounding box center [605, 178] width 6 height 6
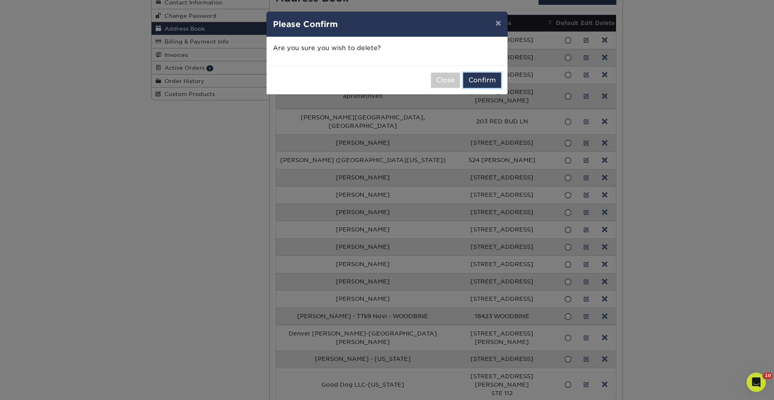
drag, startPoint x: 486, startPoint y: 81, endPoint x: 517, endPoint y: 100, distance: 35.6
click at [486, 82] on button "Confirm" at bounding box center [482, 80] width 38 height 15
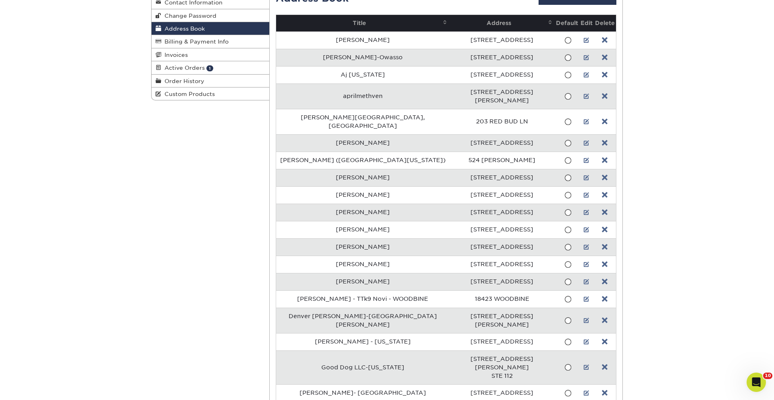
drag, startPoint x: 602, startPoint y: 162, endPoint x: 587, endPoint y: 156, distance: 16.2
click at [602, 175] on link at bounding box center [605, 178] width 6 height 6
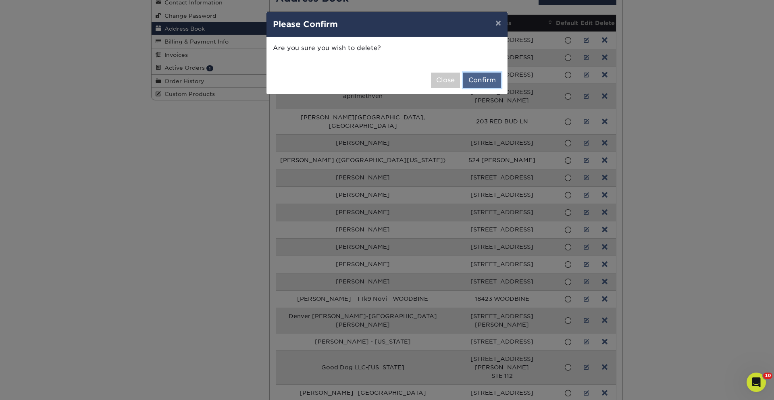
drag, startPoint x: 497, startPoint y: 79, endPoint x: 502, endPoint y: 85, distance: 8.6
click at [497, 79] on button "Confirm" at bounding box center [482, 80] width 38 height 15
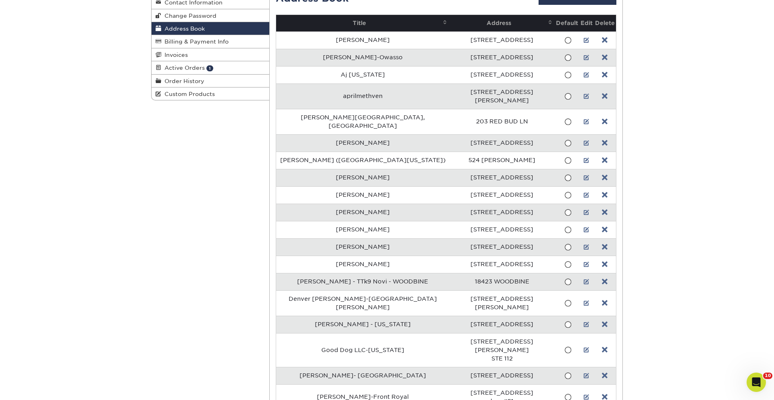
click at [602, 175] on link at bounding box center [605, 178] width 6 height 6
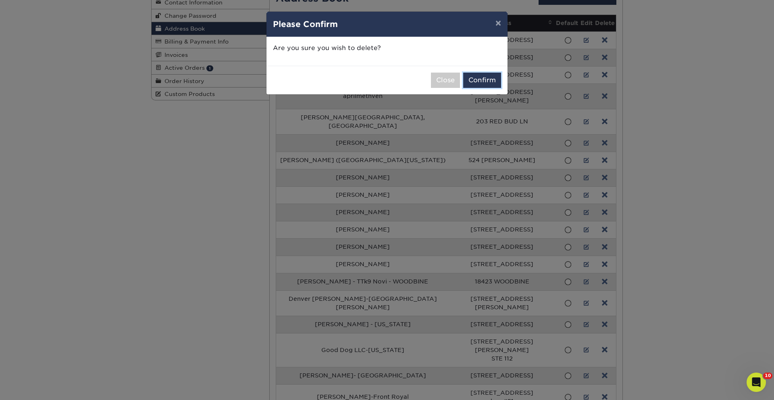
drag, startPoint x: 472, startPoint y: 82, endPoint x: 486, endPoint y: 97, distance: 20.2
click at [472, 82] on button "Confirm" at bounding box center [482, 80] width 38 height 15
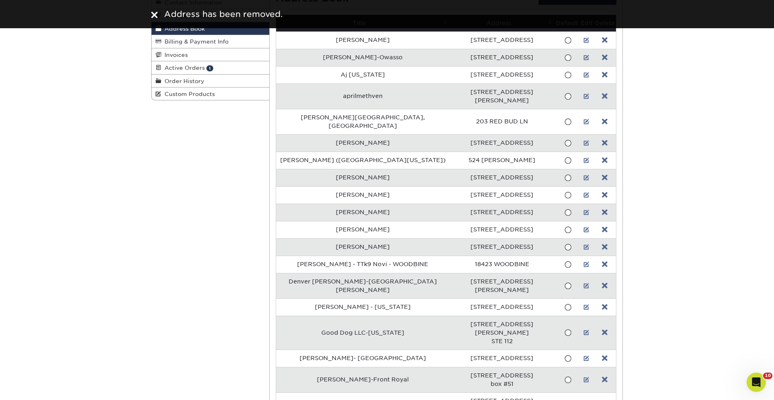
click at [602, 175] on link at bounding box center [605, 178] width 6 height 6
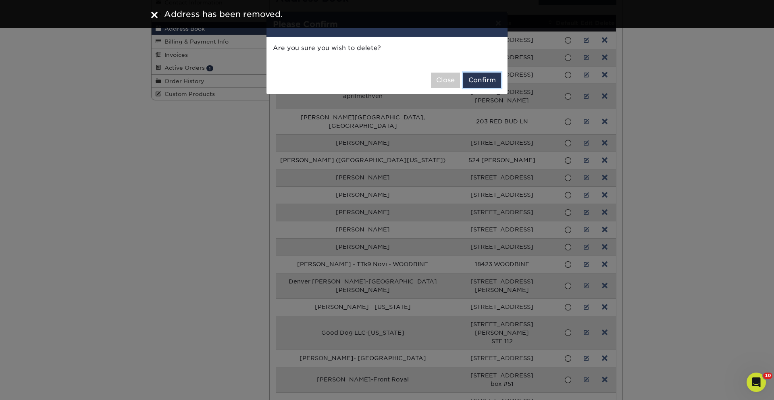
drag, startPoint x: 490, startPoint y: 79, endPoint x: 494, endPoint y: 88, distance: 9.4
click at [490, 81] on button "Confirm" at bounding box center [482, 80] width 38 height 15
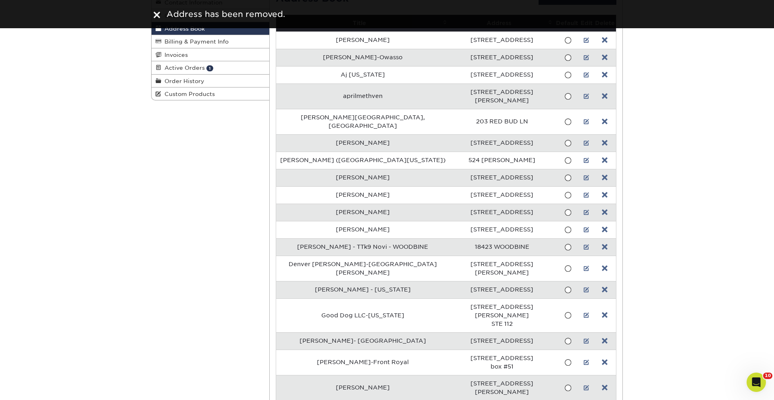
click at [601, 169] on td at bounding box center [605, 177] width 22 height 17
click at [603, 169] on td at bounding box center [605, 177] width 22 height 17
click at [602, 175] on link at bounding box center [605, 178] width 6 height 6
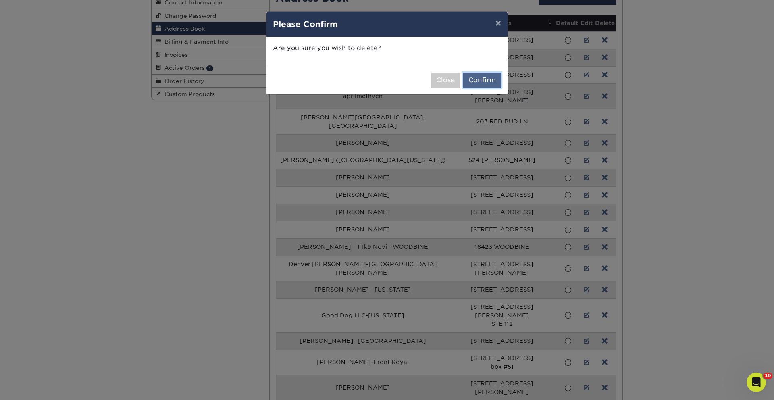
click at [480, 77] on button "Confirm" at bounding box center [482, 80] width 38 height 15
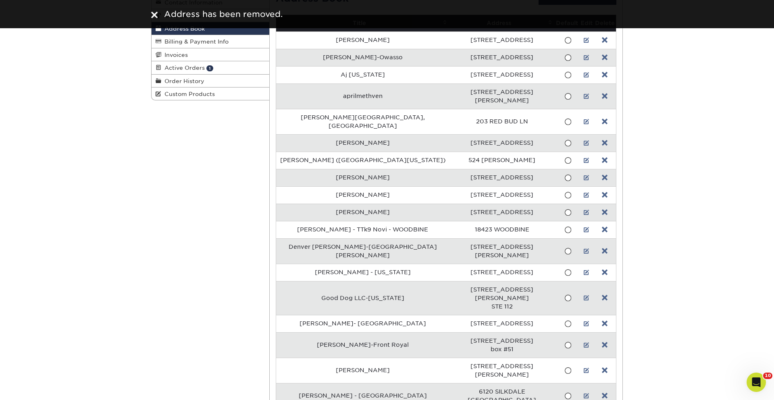
drag, startPoint x: 604, startPoint y: 160, endPoint x: 570, endPoint y: 155, distance: 33.9
click at [604, 175] on link at bounding box center [605, 178] width 6 height 6
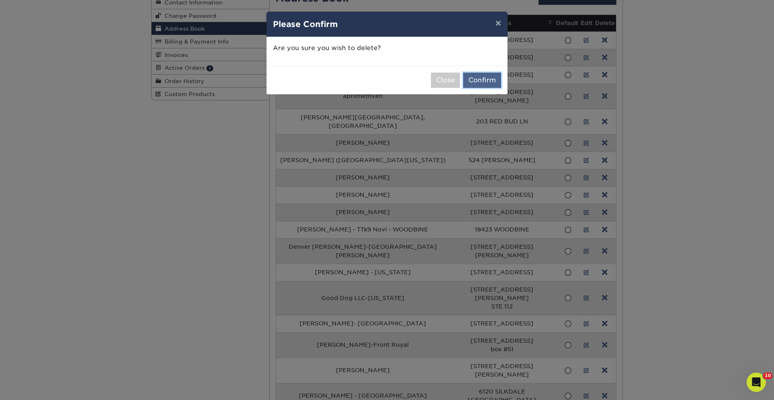
drag, startPoint x: 481, startPoint y: 79, endPoint x: 476, endPoint y: 83, distance: 6.0
click at [479, 81] on button "Confirm" at bounding box center [482, 80] width 38 height 15
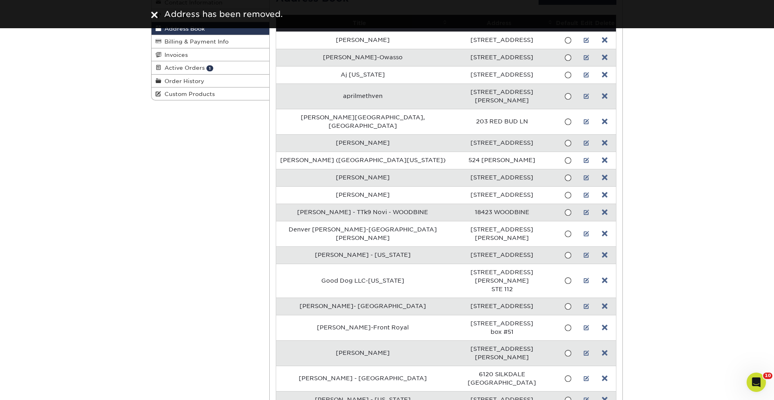
drag, startPoint x: 605, startPoint y: 161, endPoint x: 587, endPoint y: 155, distance: 19.2
click at [605, 175] on link at bounding box center [605, 178] width 6 height 6
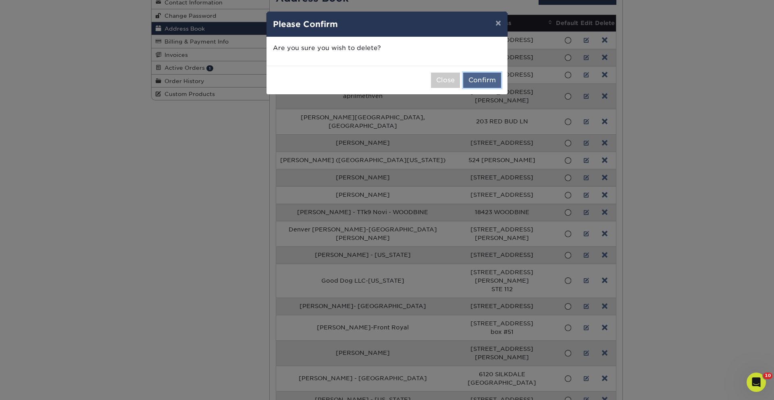
drag, startPoint x: 482, startPoint y: 80, endPoint x: 511, endPoint y: 100, distance: 35.4
click at [482, 80] on button "Confirm" at bounding box center [482, 80] width 38 height 15
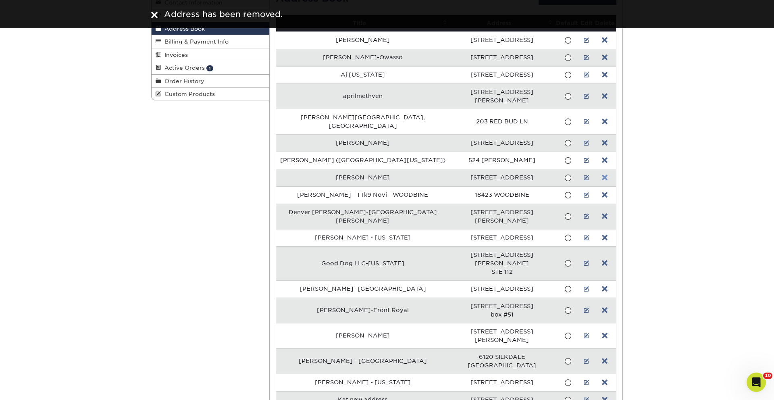
click at [602, 175] on link at bounding box center [605, 178] width 6 height 6
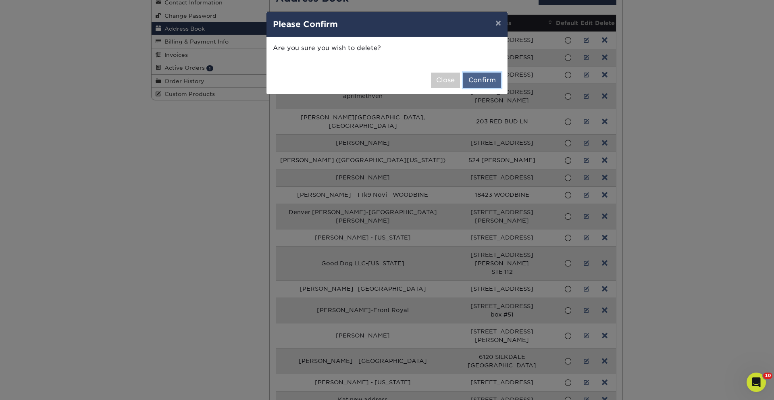
drag, startPoint x: 471, startPoint y: 79, endPoint x: 465, endPoint y: 86, distance: 8.6
click at [471, 79] on button "Confirm" at bounding box center [482, 80] width 38 height 15
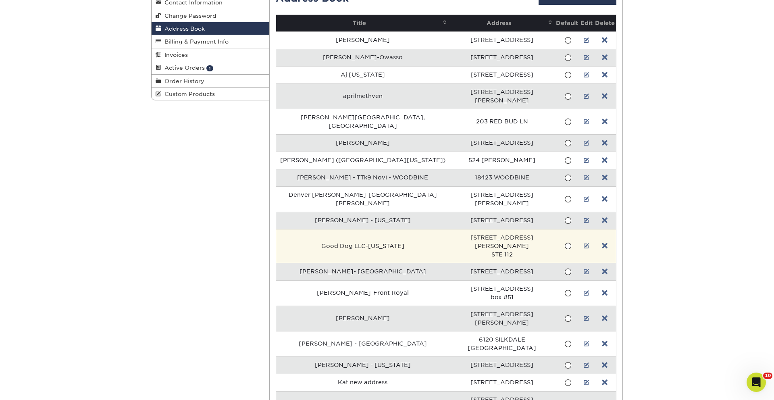
click at [596, 229] on td at bounding box center [605, 246] width 22 height 34
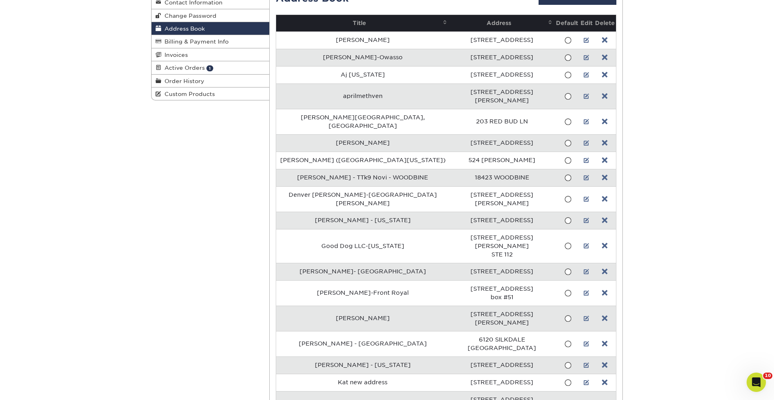
drag, startPoint x: 601, startPoint y: 216, endPoint x: 593, endPoint y: 215, distance: 8.1
click at [602, 243] on link at bounding box center [605, 246] width 6 height 6
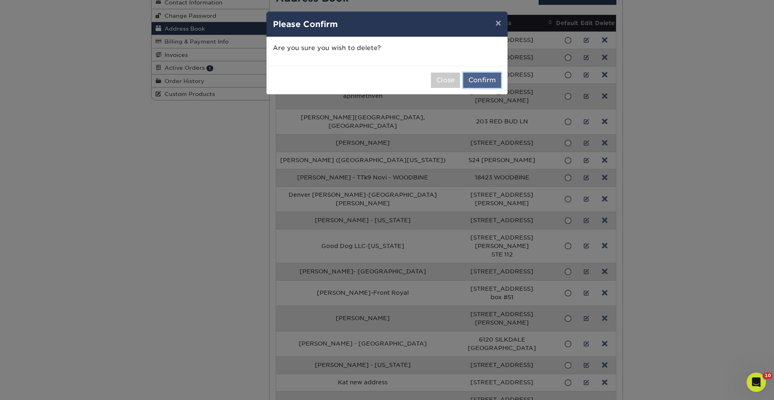
click at [477, 76] on button "Confirm" at bounding box center [482, 80] width 38 height 15
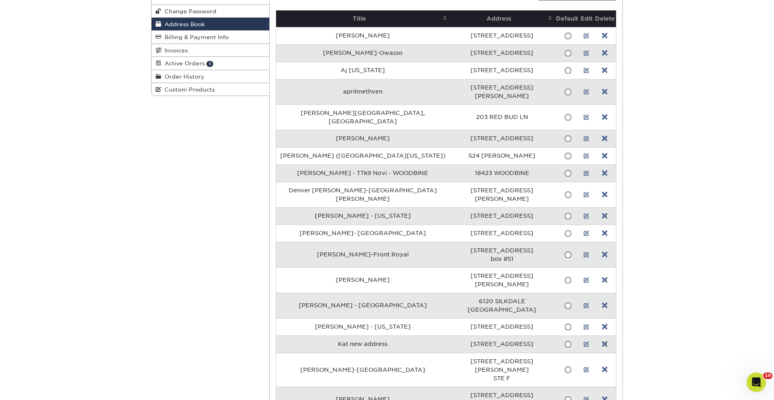
scroll to position [116, 0]
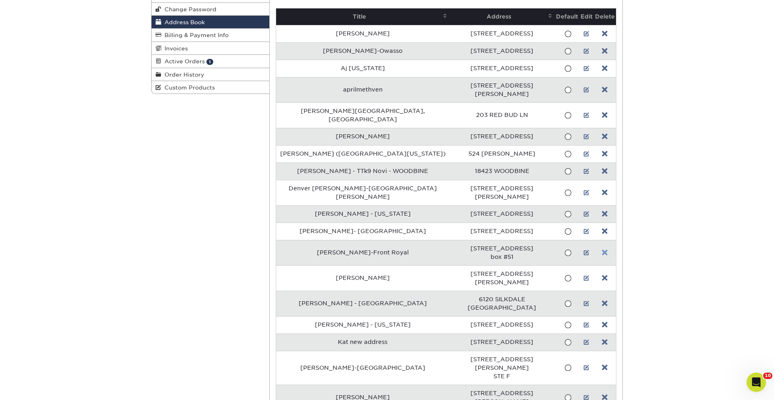
click at [604, 249] on link at bounding box center [605, 252] width 6 height 6
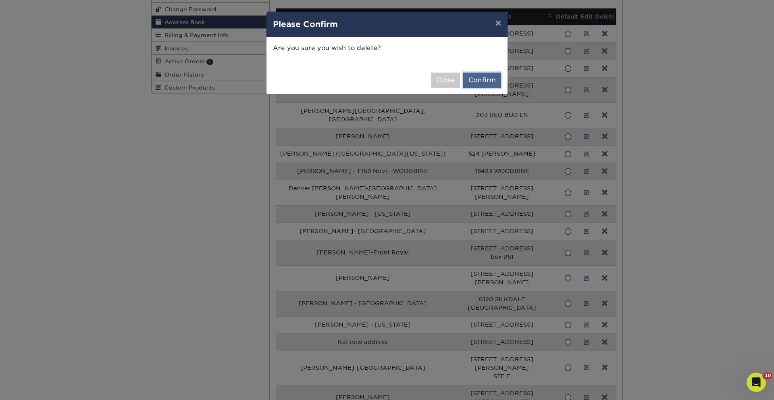
click at [487, 79] on button "Confirm" at bounding box center [482, 80] width 38 height 15
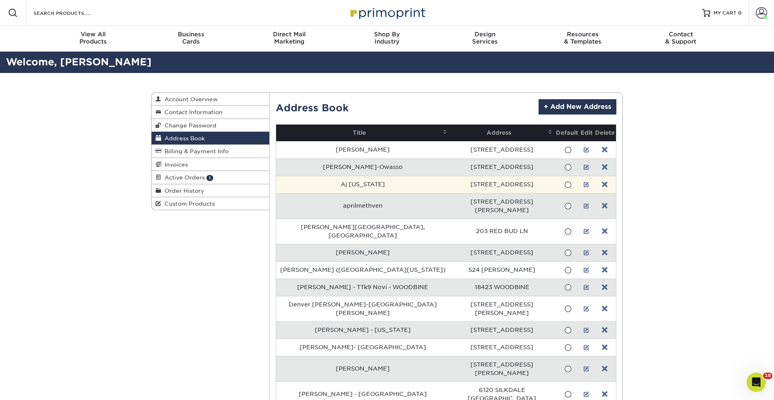
scroll to position [4, 0]
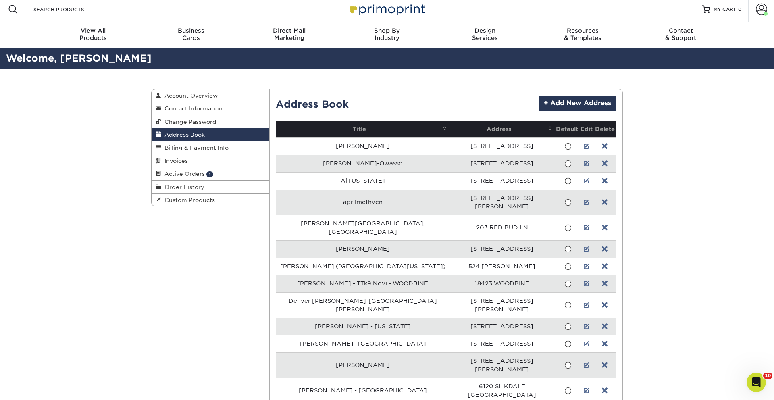
click at [603, 199] on link at bounding box center [605, 202] width 6 height 6
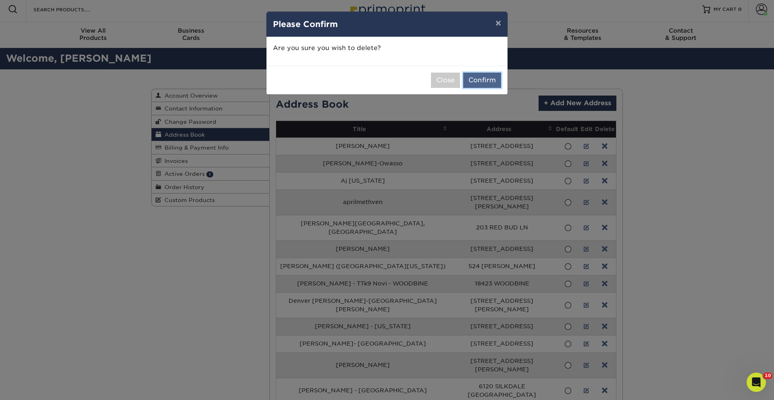
click at [499, 75] on button "Confirm" at bounding box center [482, 80] width 38 height 15
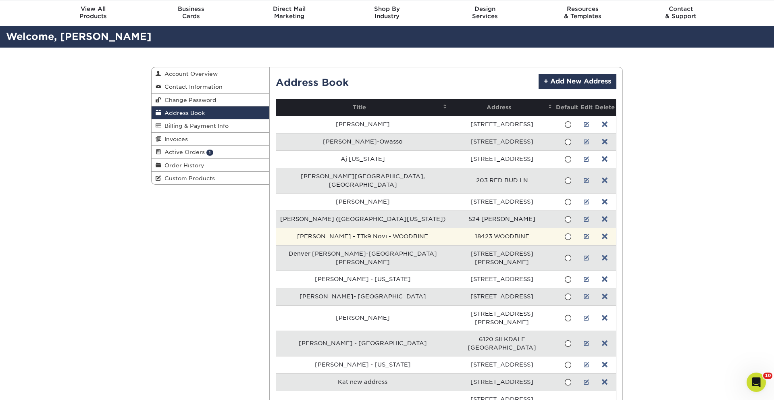
scroll to position [29, 0]
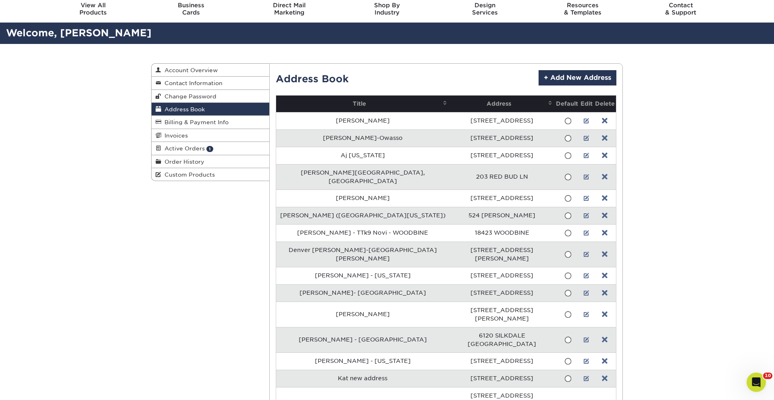
click at [598, 241] on td at bounding box center [605, 253] width 22 height 25
click at [606, 243] on td at bounding box center [605, 253] width 22 height 25
click at [603, 251] on link at bounding box center [605, 254] width 6 height 6
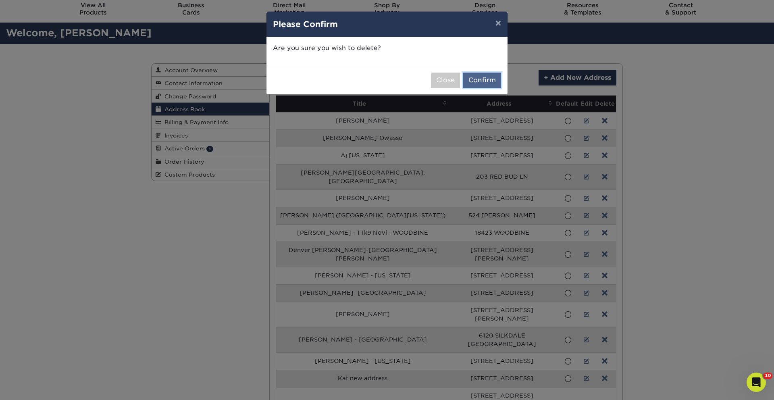
drag, startPoint x: 485, startPoint y: 80, endPoint x: 482, endPoint y: 84, distance: 5.0
click at [484, 81] on button "Confirm" at bounding box center [482, 80] width 38 height 15
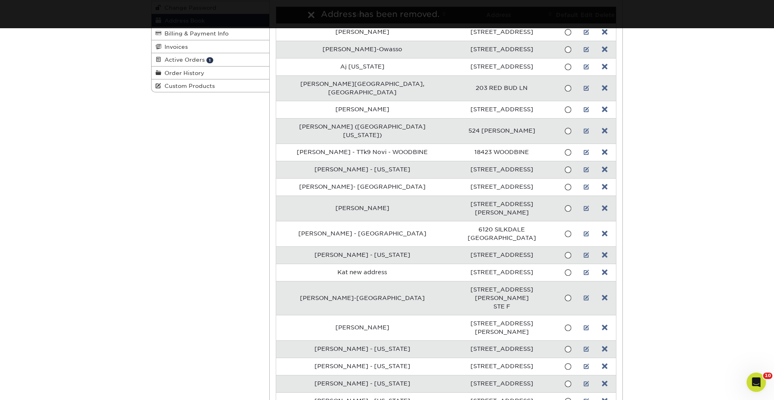
scroll to position [132, 0]
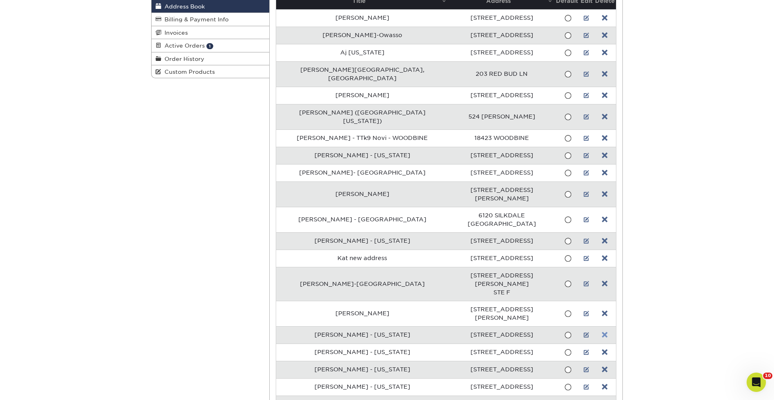
click at [602, 332] on link at bounding box center [605, 335] width 6 height 6
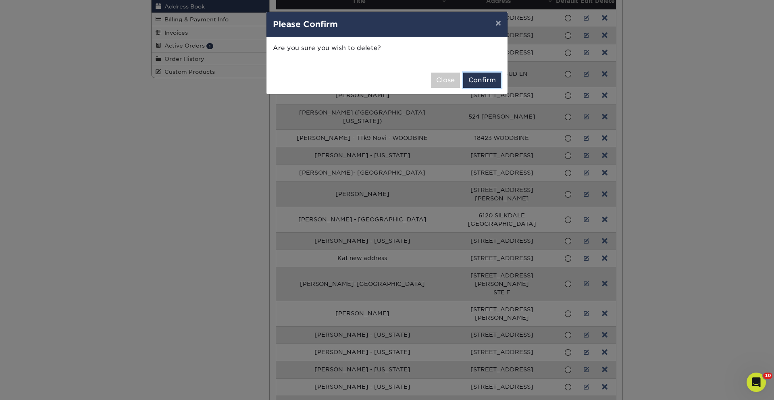
drag, startPoint x: 489, startPoint y: 81, endPoint x: 497, endPoint y: 102, distance: 22.5
click at [489, 81] on button "Confirm" at bounding box center [482, 80] width 38 height 15
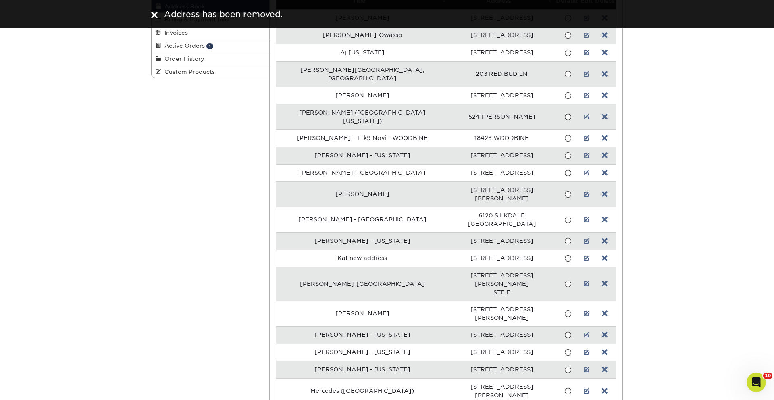
click at [602, 332] on link at bounding box center [605, 335] width 6 height 6
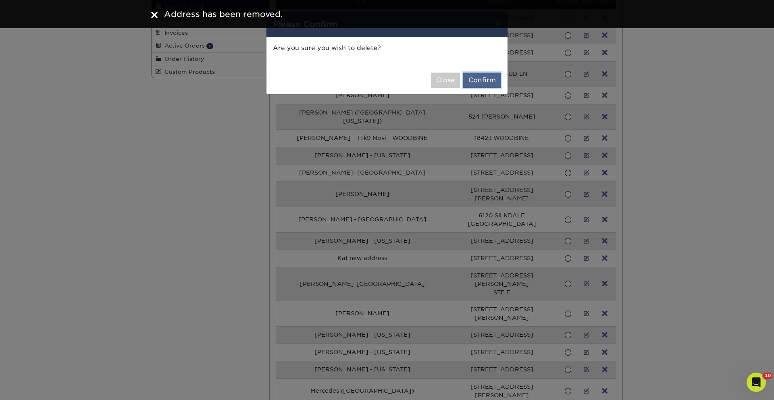
click at [483, 80] on button "Confirm" at bounding box center [482, 80] width 38 height 15
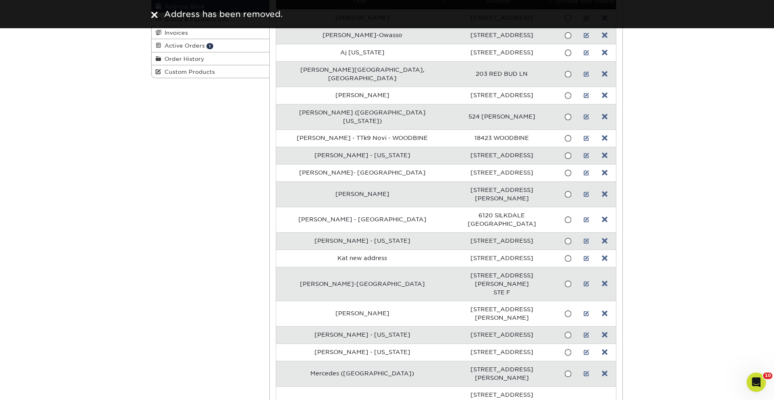
click at [602, 332] on link at bounding box center [605, 335] width 6 height 6
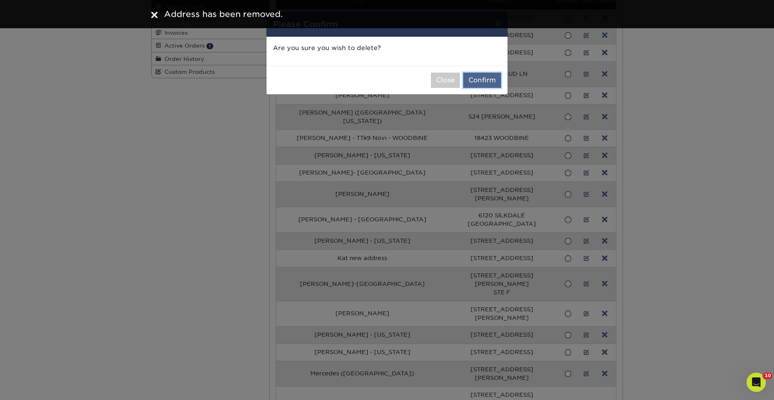
click at [482, 77] on button "Confirm" at bounding box center [482, 80] width 38 height 15
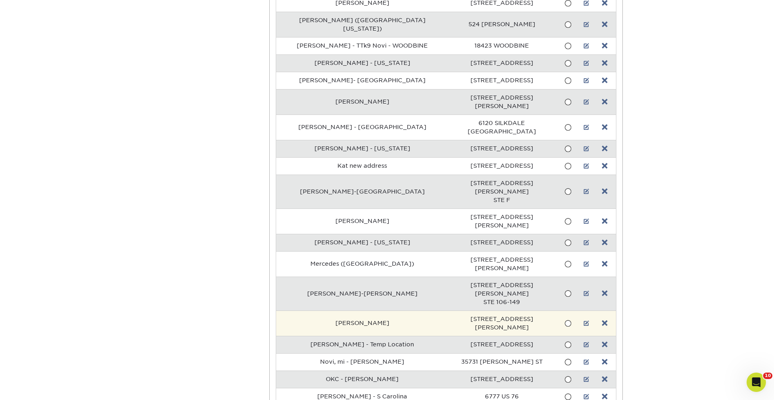
scroll to position [225, 0]
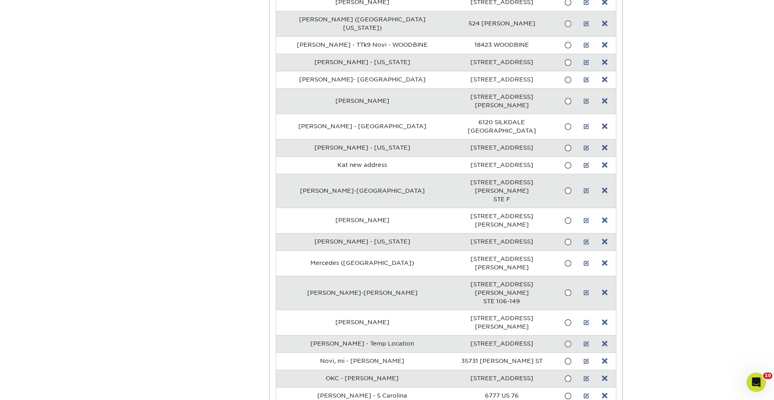
click at [603, 341] on link at bounding box center [605, 344] width 6 height 6
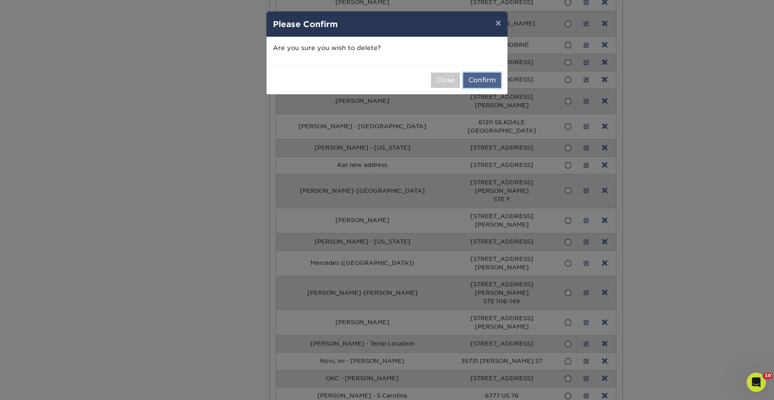
click at [497, 76] on button "Confirm" at bounding box center [482, 80] width 38 height 15
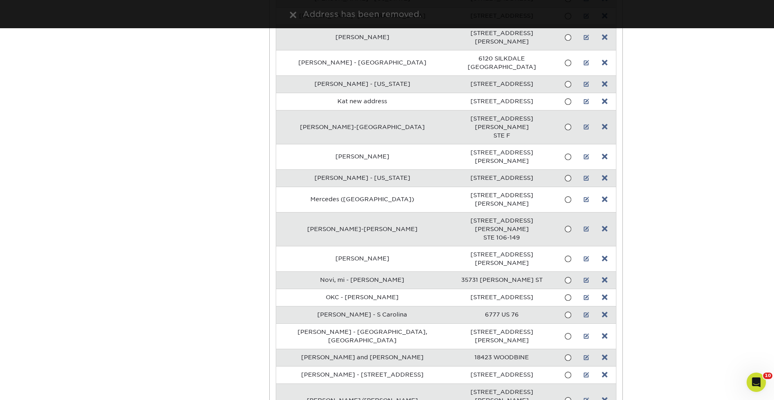
scroll to position [291, 0]
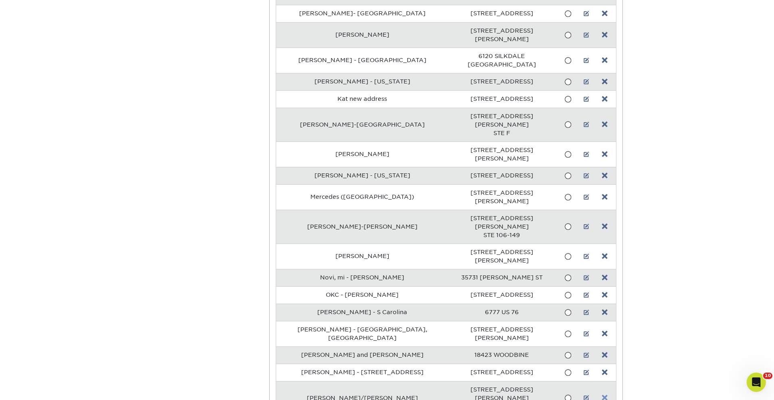
click at [602, 395] on link at bounding box center [605, 398] width 6 height 6
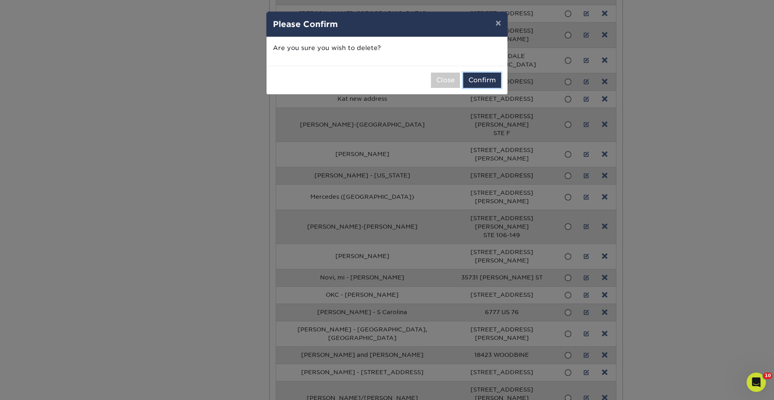
drag, startPoint x: 479, startPoint y: 78, endPoint x: 477, endPoint y: 89, distance: 11.5
click at [479, 78] on button "Confirm" at bounding box center [482, 80] width 38 height 15
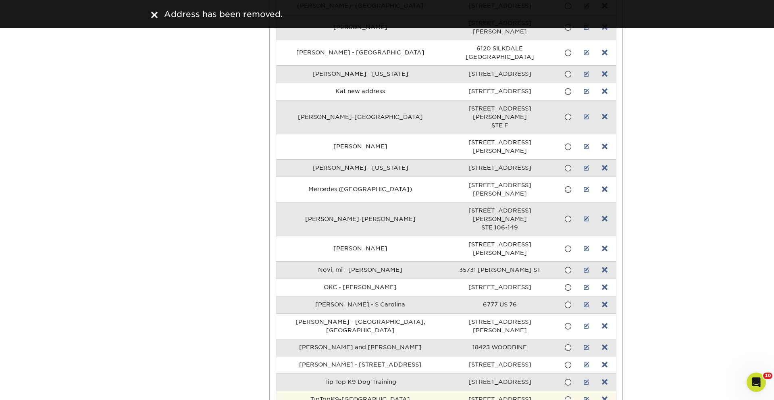
scroll to position [302, 0]
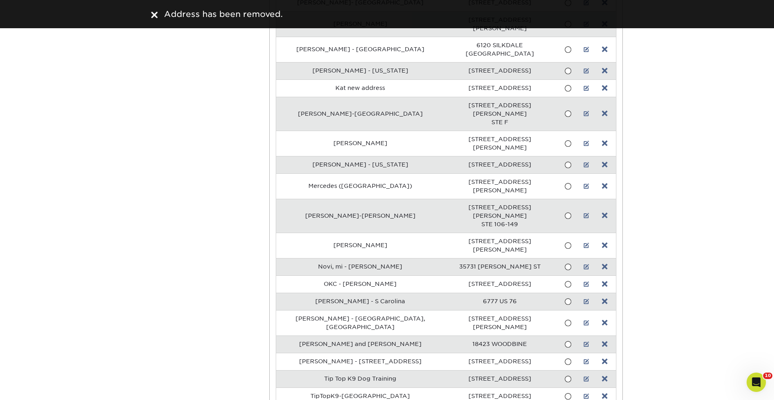
click at [602, 393] on link at bounding box center [605, 396] width 6 height 6
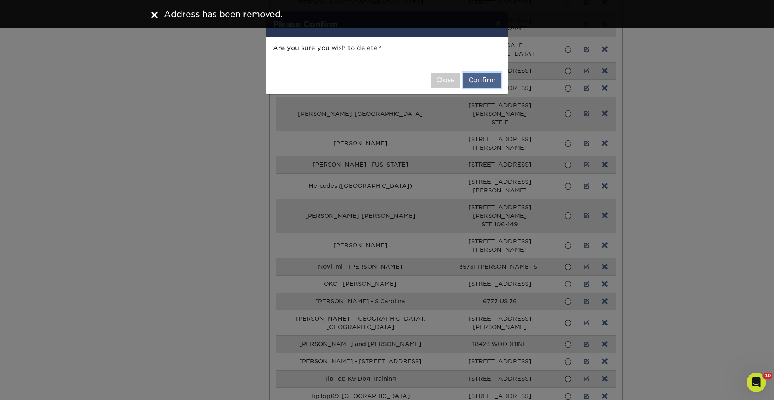
click at [481, 79] on button "Confirm" at bounding box center [482, 80] width 38 height 15
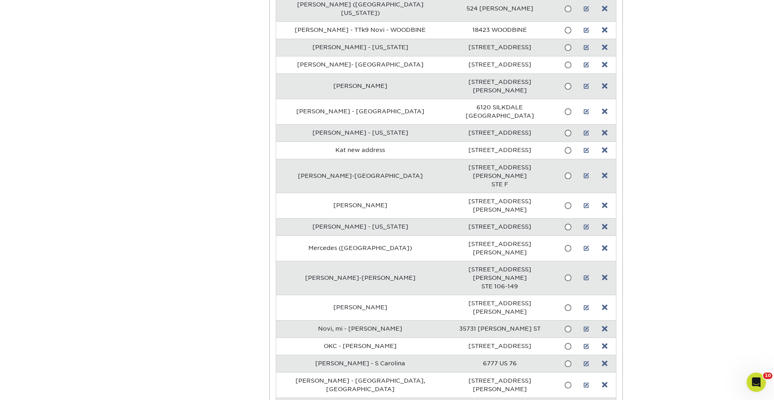
scroll to position [0, 0]
